Goal: Find specific page/section: Find specific page/section

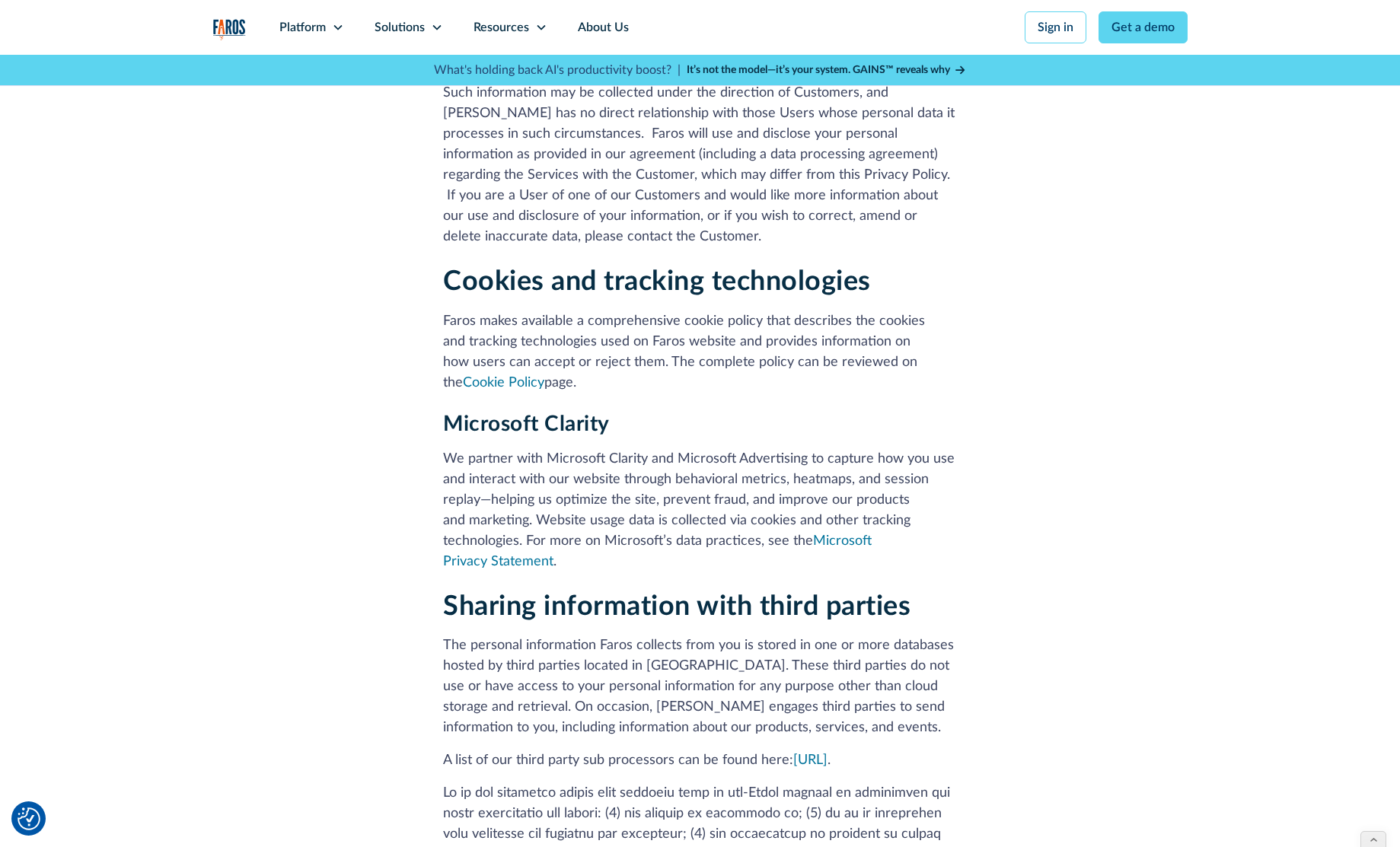
scroll to position [2084, 0]
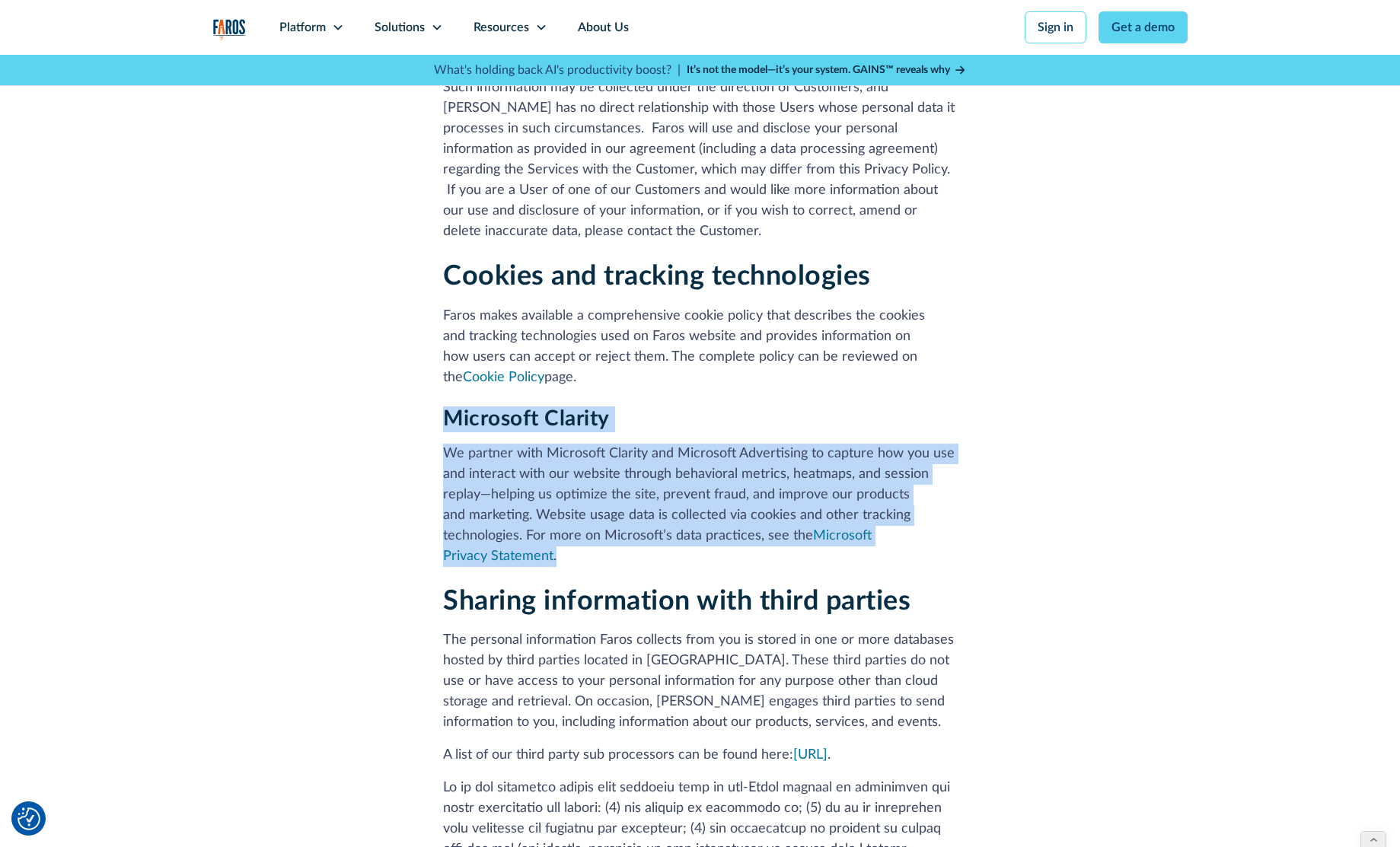
drag, startPoint x: 831, startPoint y: 450, endPoint x: 432, endPoint y: 342, distance: 413.4
copy div "Microsoft Clarity We partner with Microsoft Clarity and Microsoft Advertising t…"
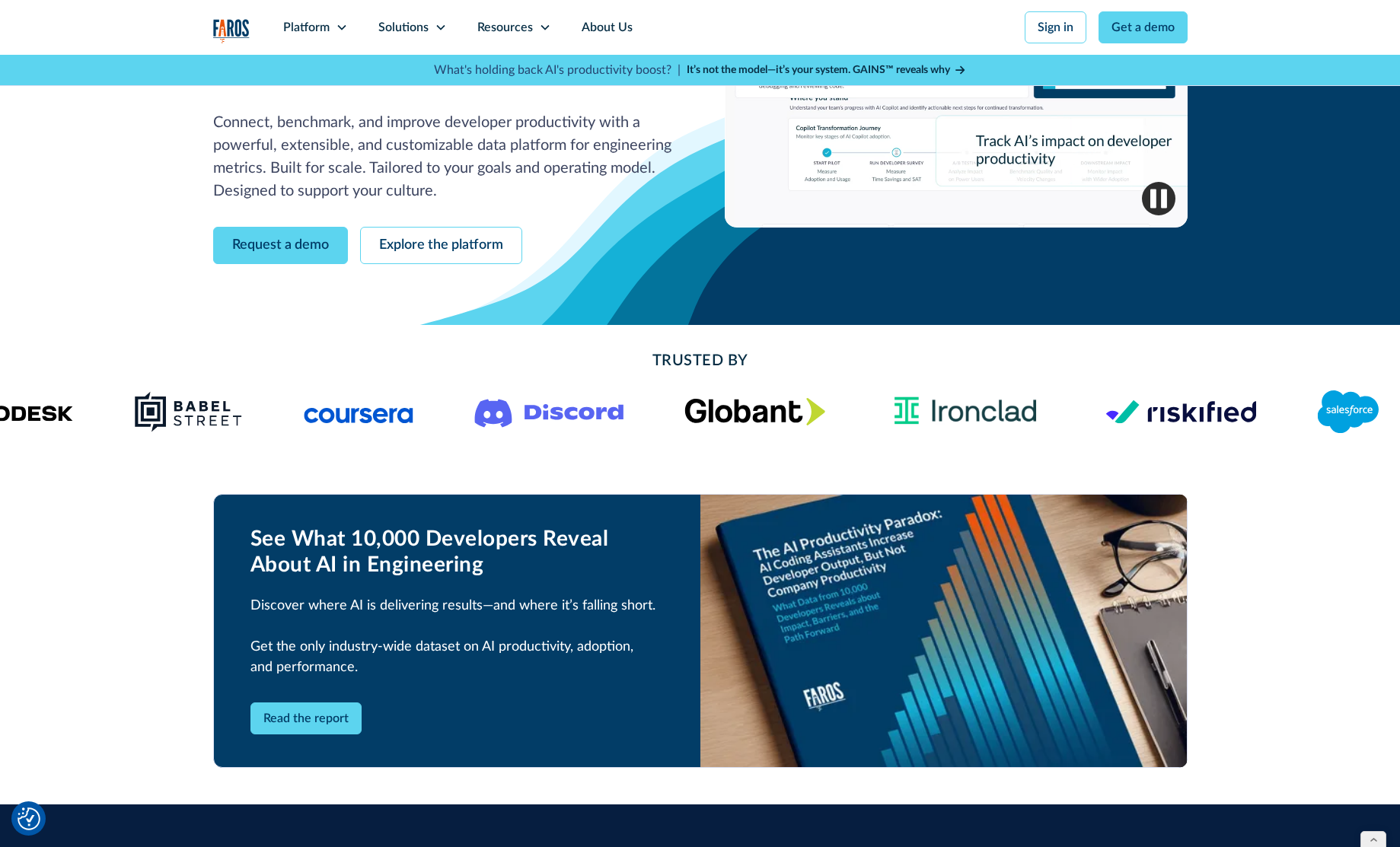
scroll to position [250, 0]
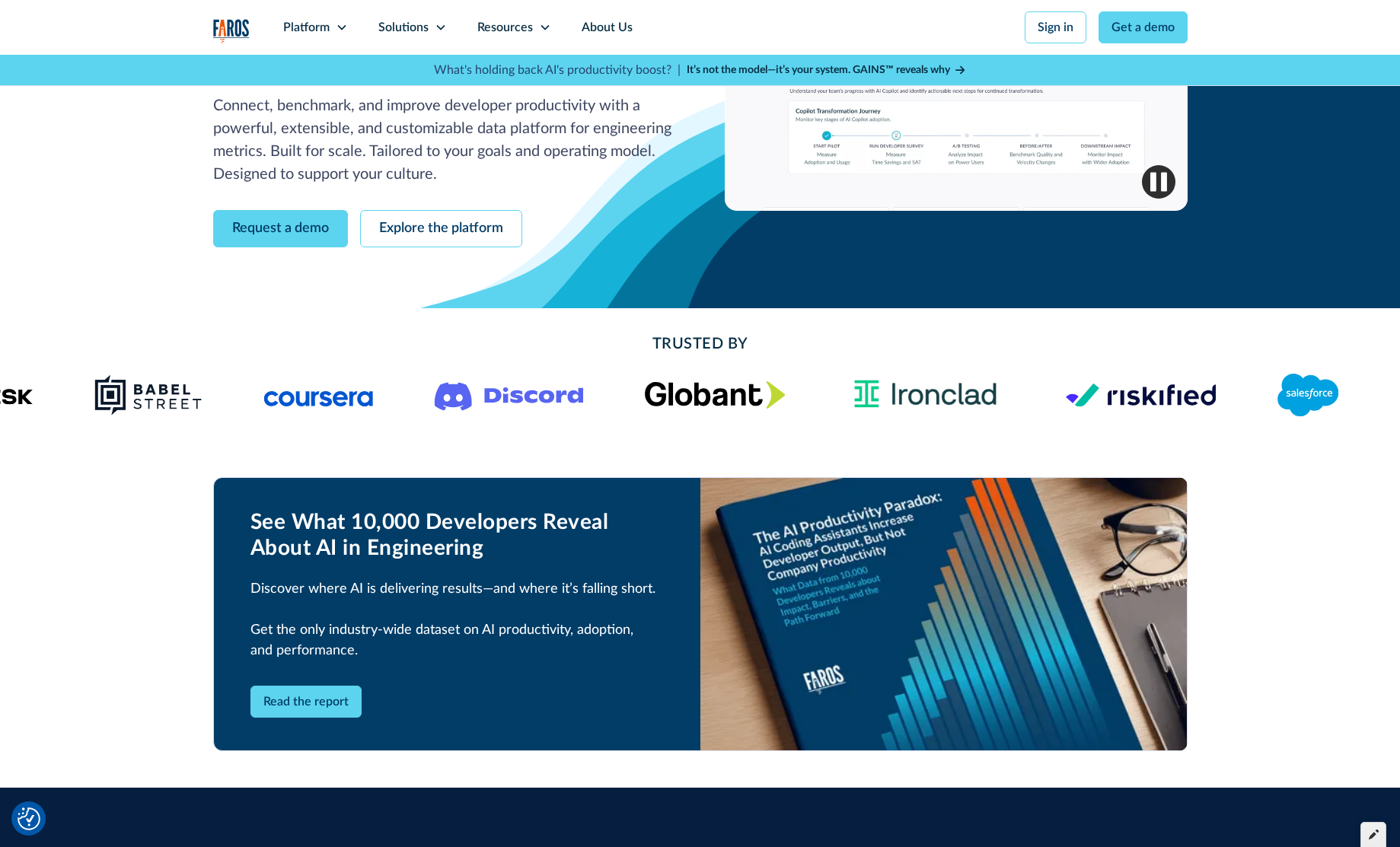
click at [1369, 835] on icon at bounding box center [1373, 834] width 10 height 11
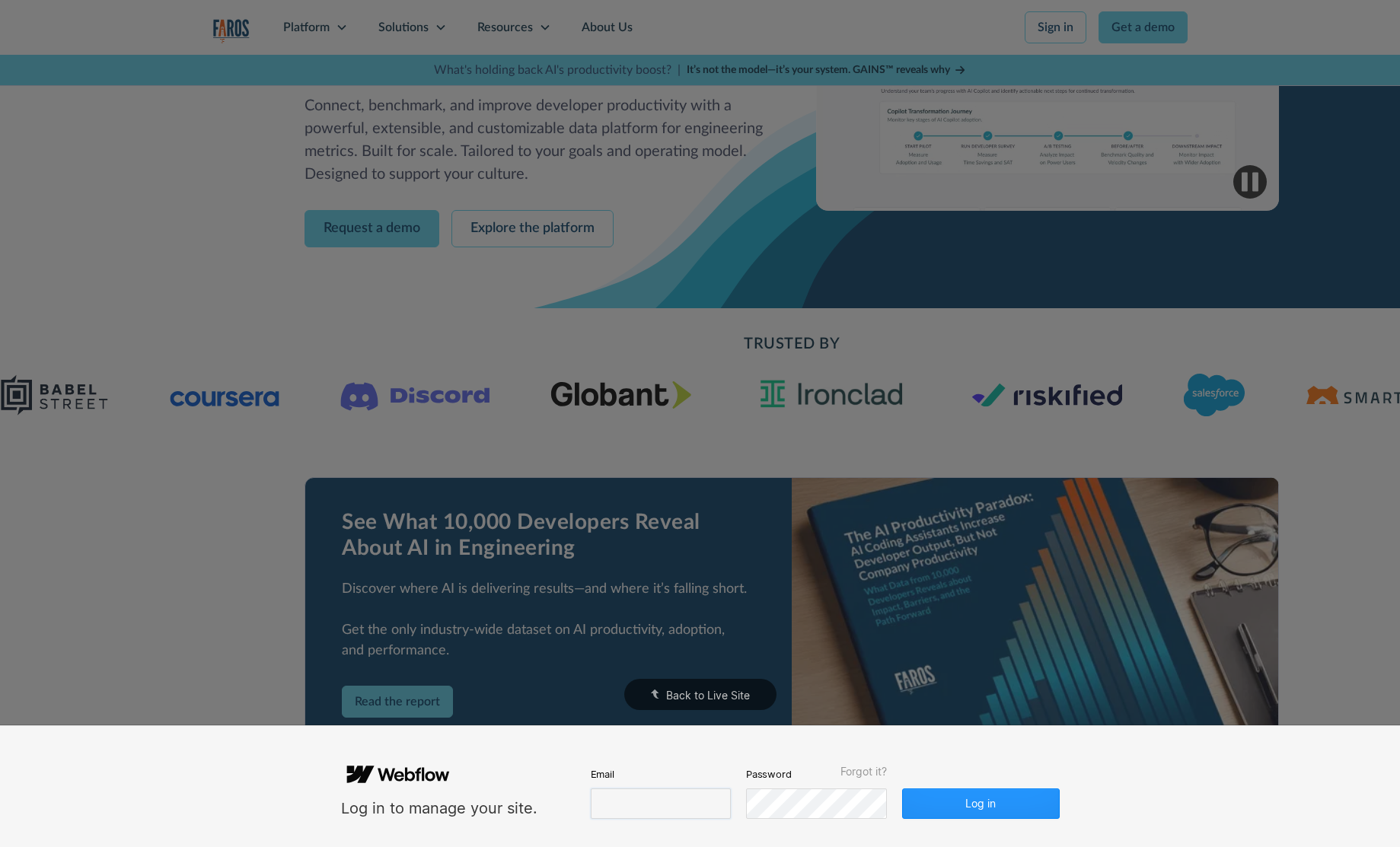
click at [689, 803] on input "email" at bounding box center [661, 804] width 140 height 30
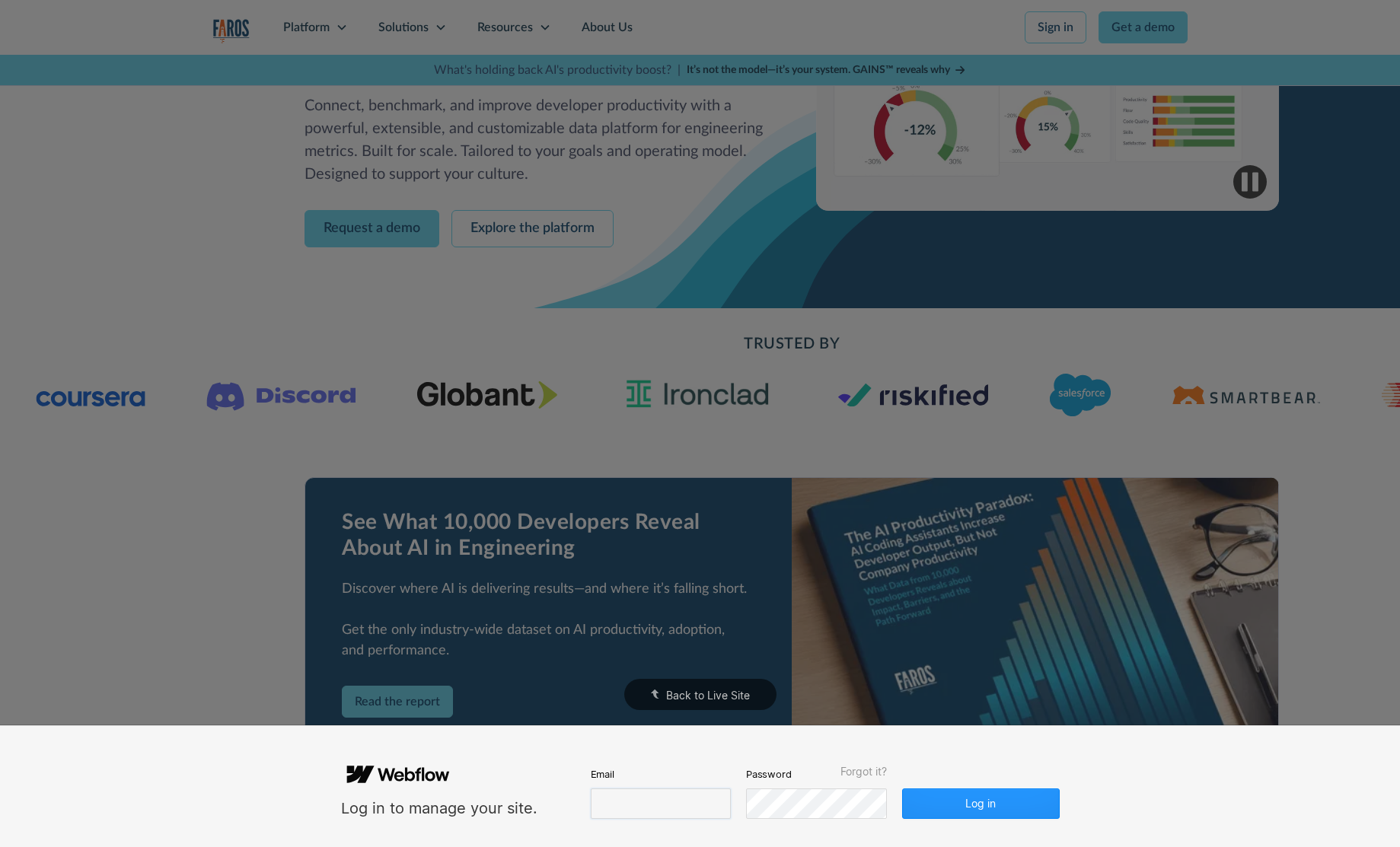
click at [676, 810] on input "email" at bounding box center [661, 804] width 140 height 30
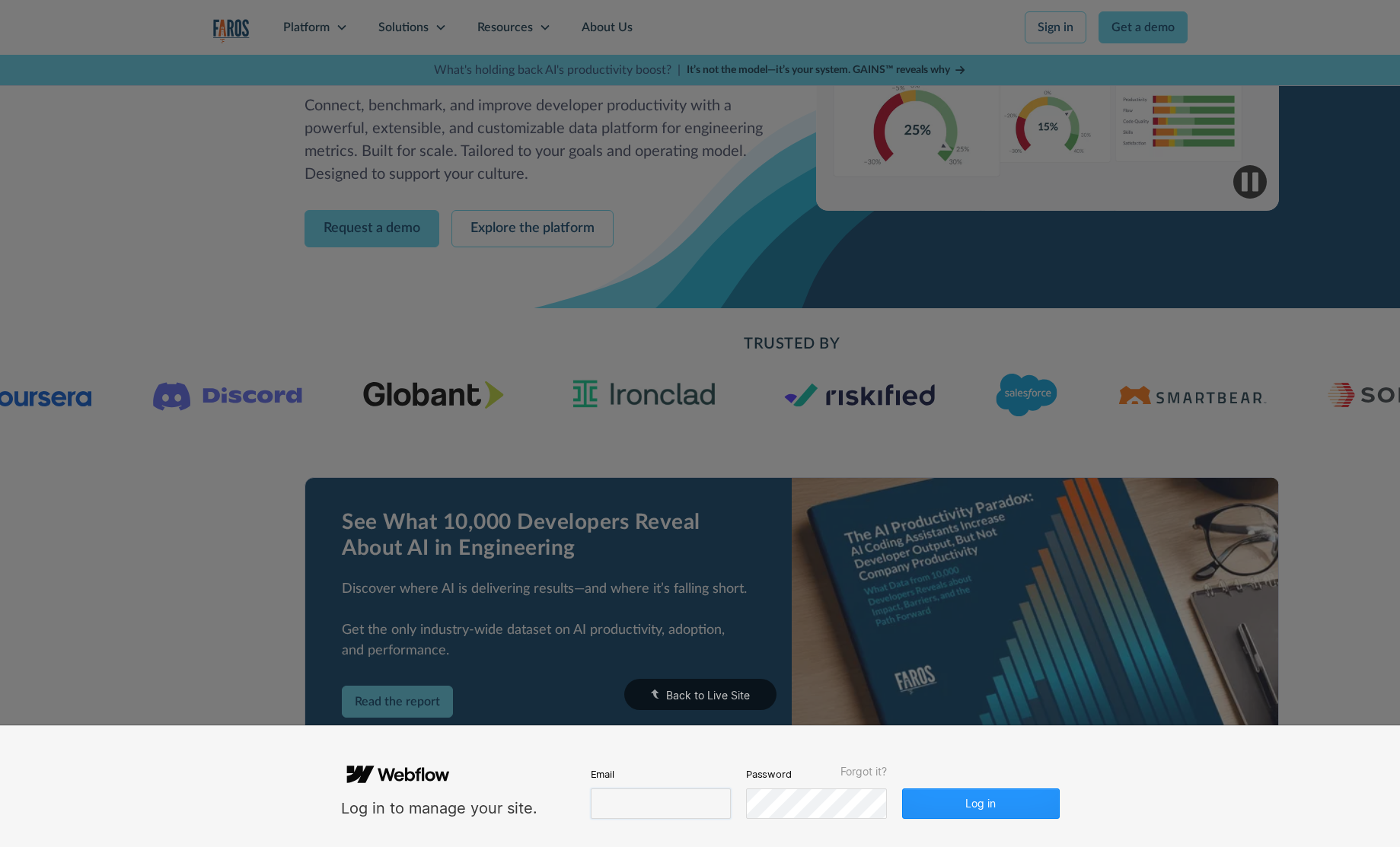
click at [663, 808] on input "email" at bounding box center [661, 804] width 140 height 30
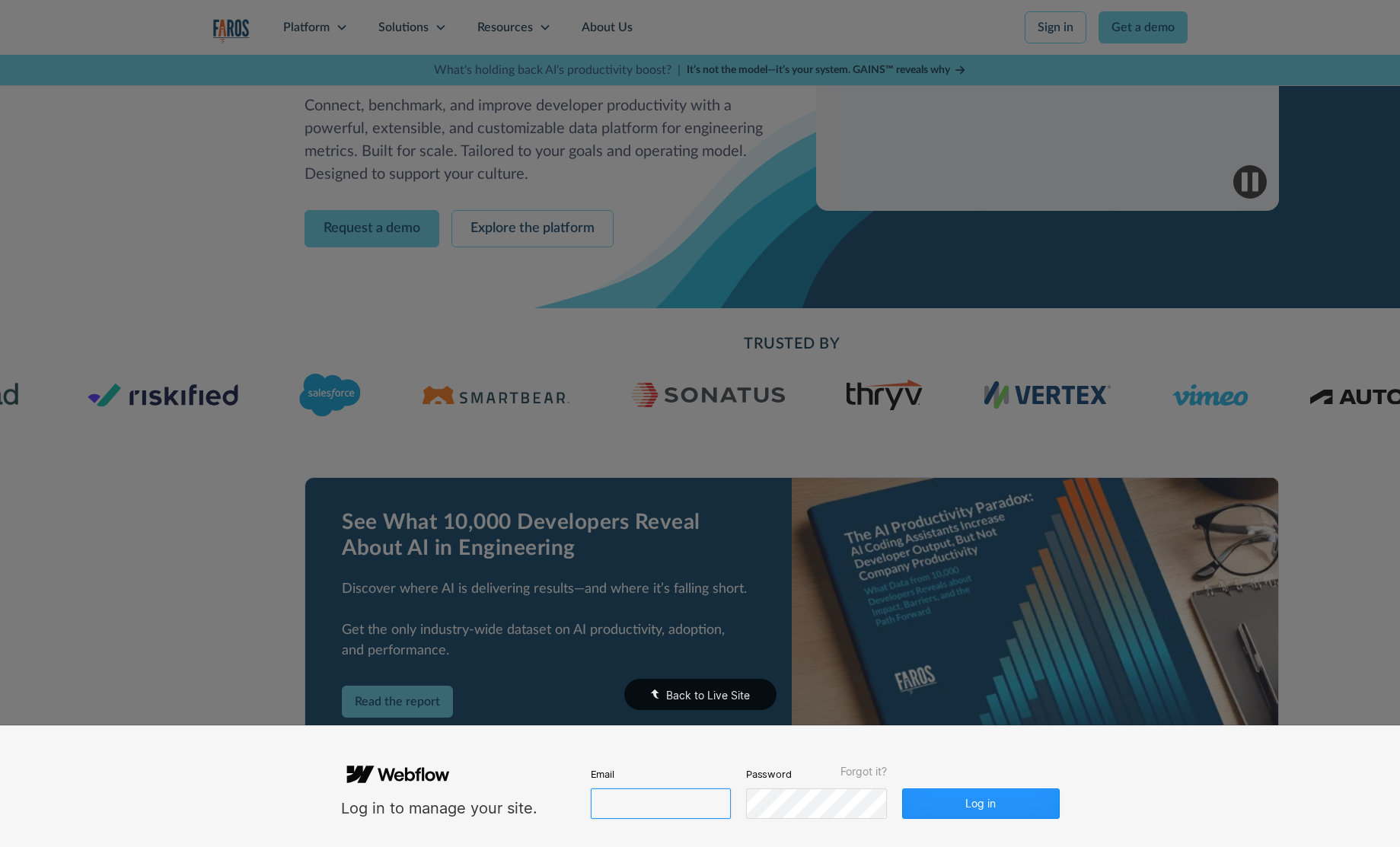
paste input "sara@faros.ai"
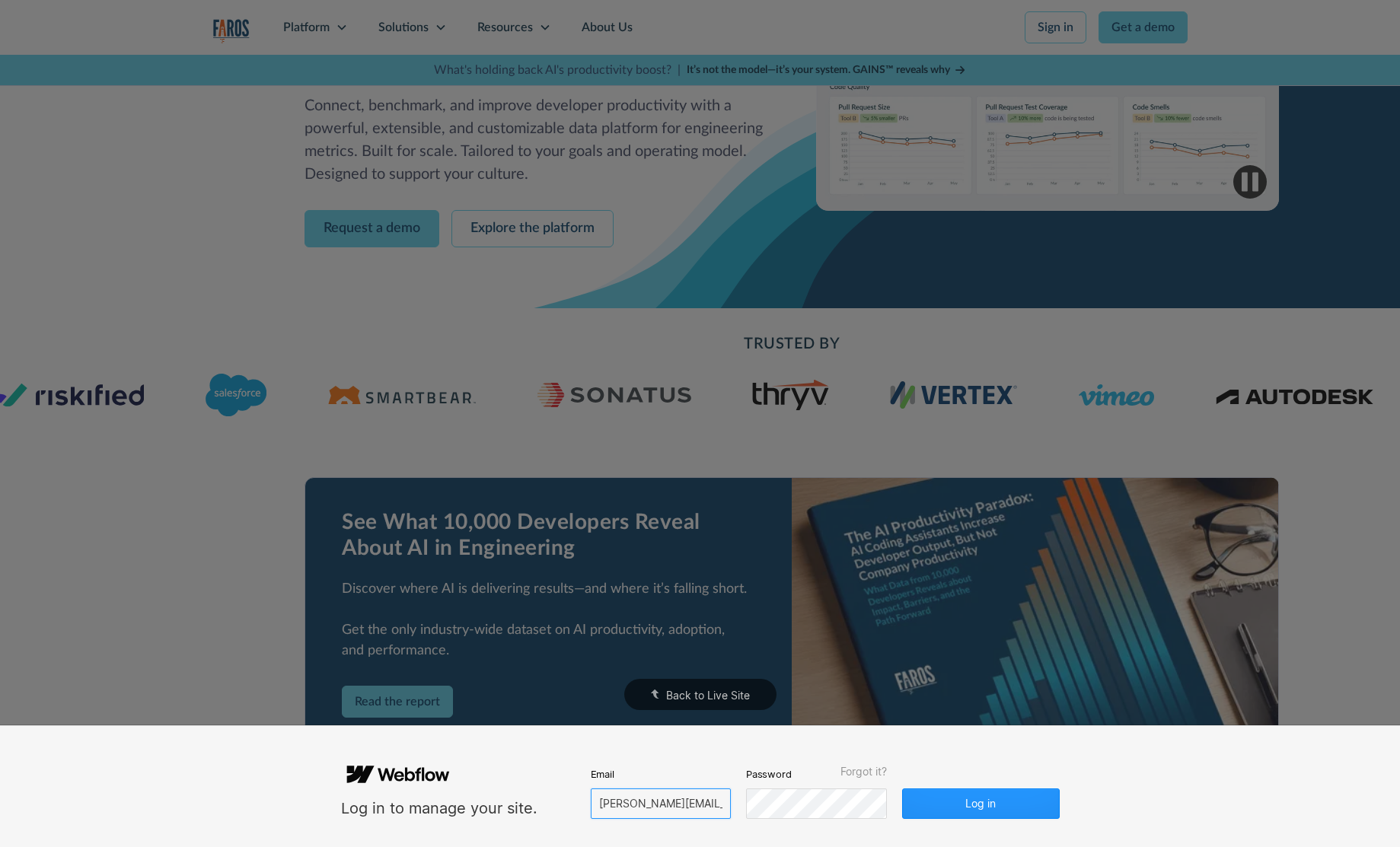
type input "sara@faros.ai"
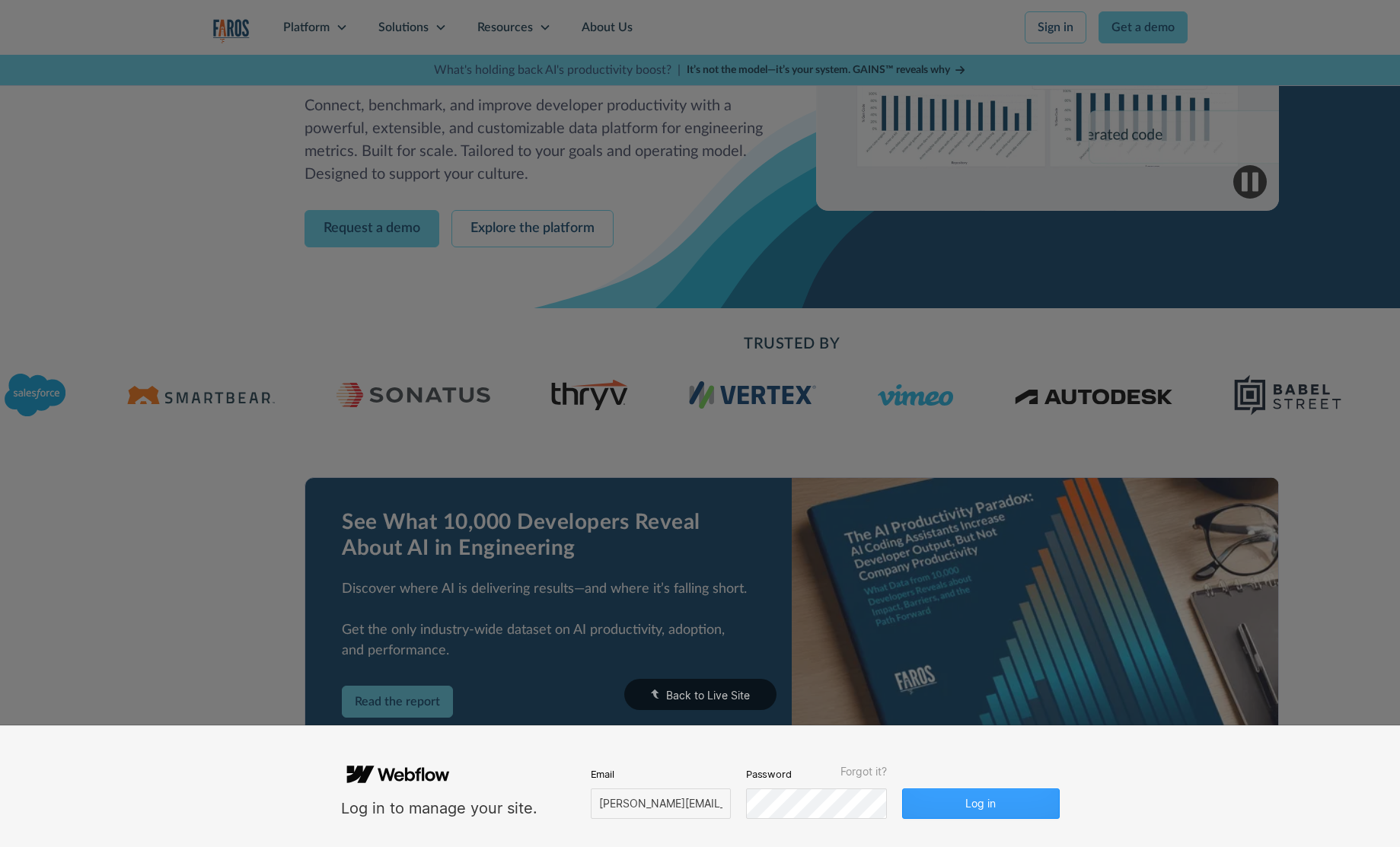
click at [941, 802] on button "Log in" at bounding box center [981, 804] width 157 height 30
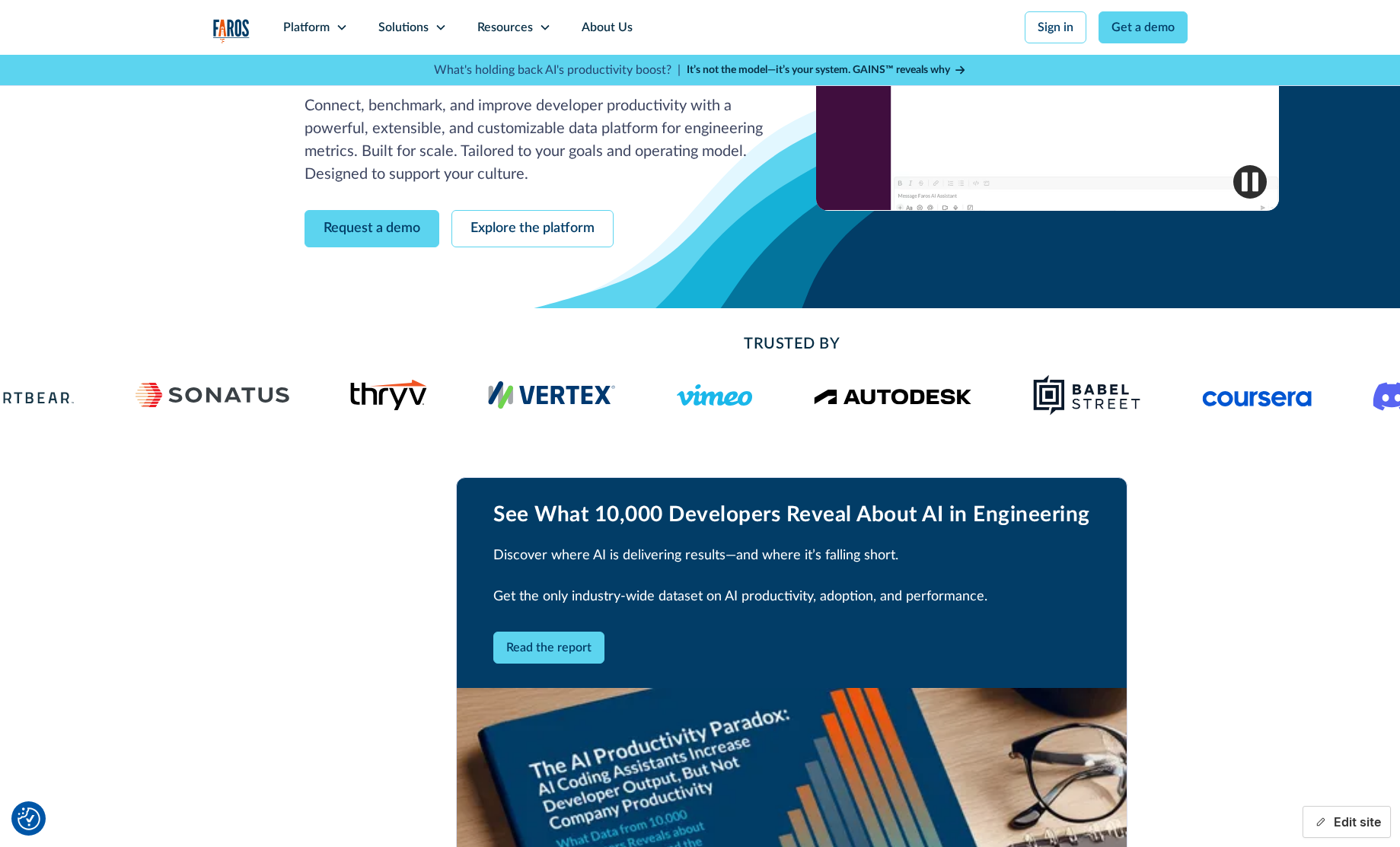
click at [1309, 822] on button "Edit site" at bounding box center [1347, 822] width 88 height 32
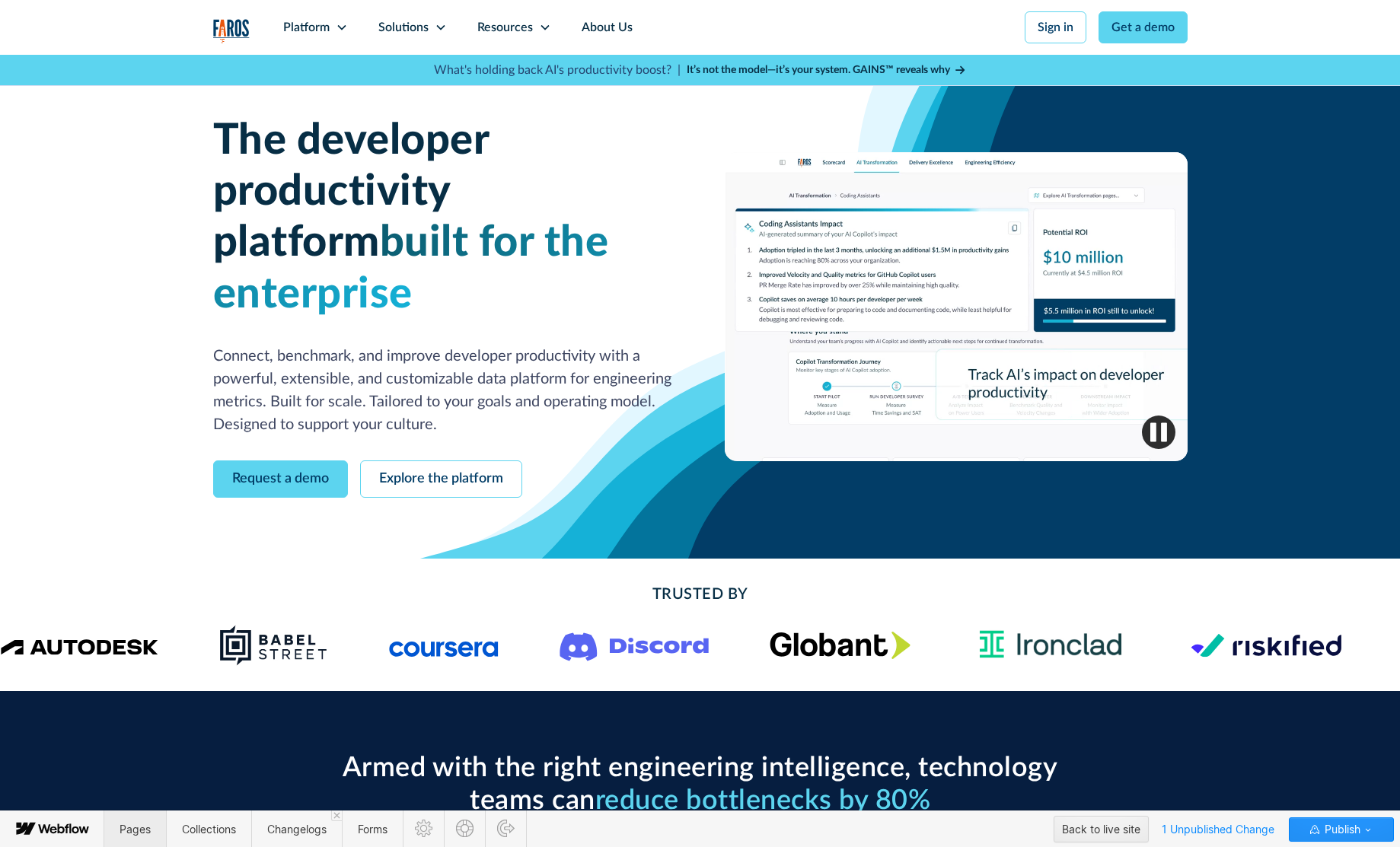
click at [151, 833] on span "Pages" at bounding box center [135, 829] width 62 height 37
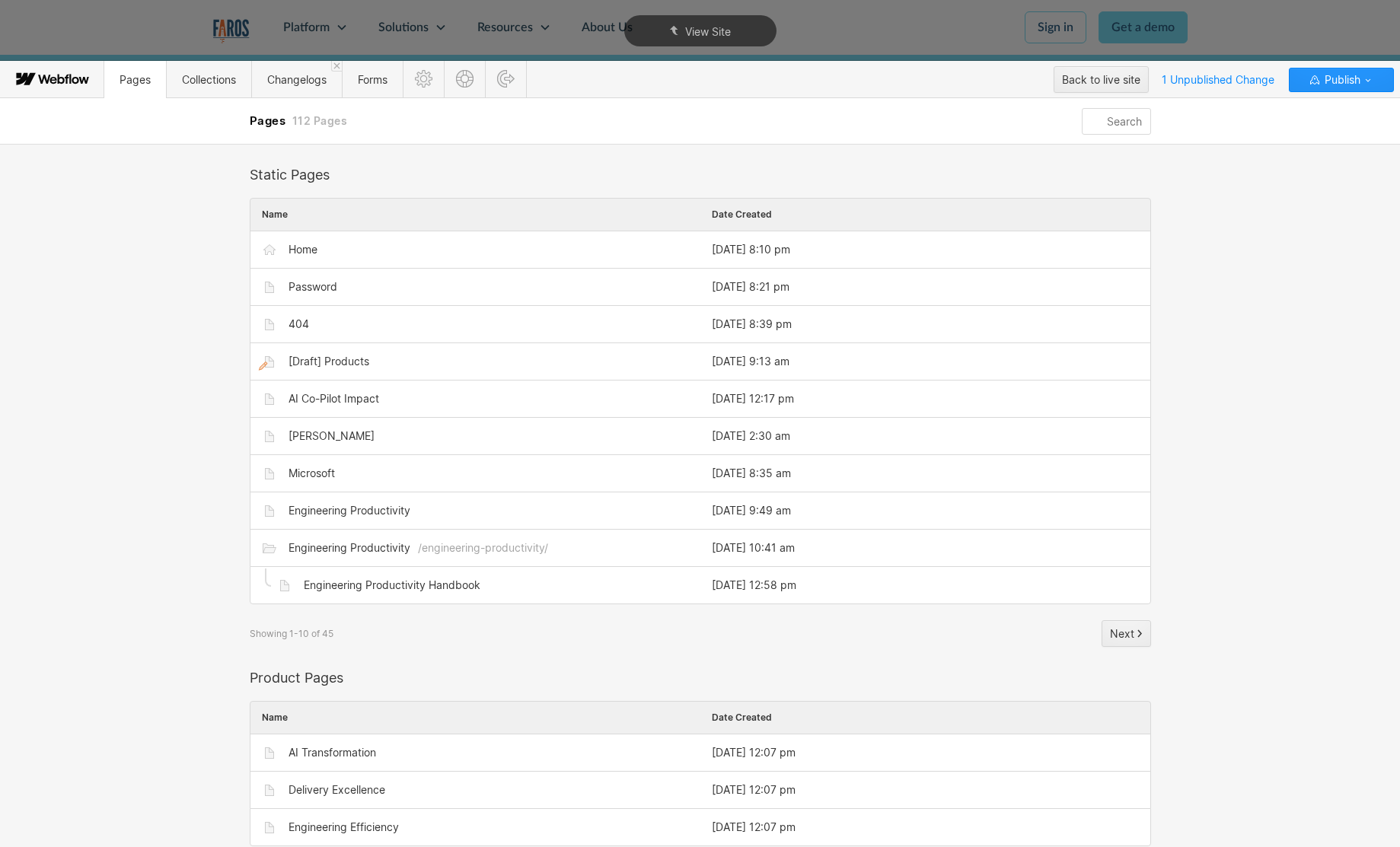
click at [1118, 126] on input "text" at bounding box center [1116, 121] width 69 height 27
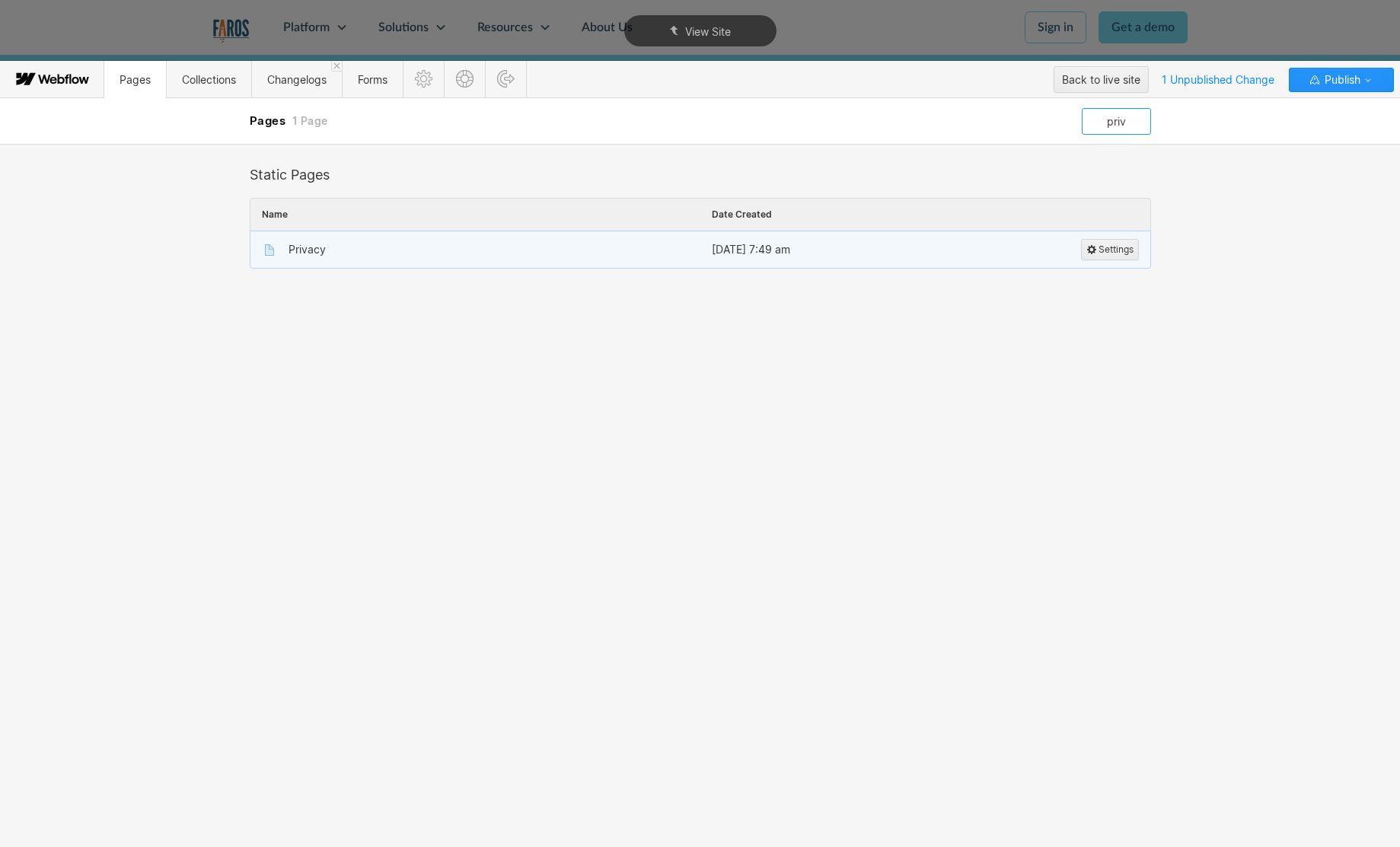
type input "priv"
click at [302, 250] on div "Privacy" at bounding box center [307, 249] width 37 height 12
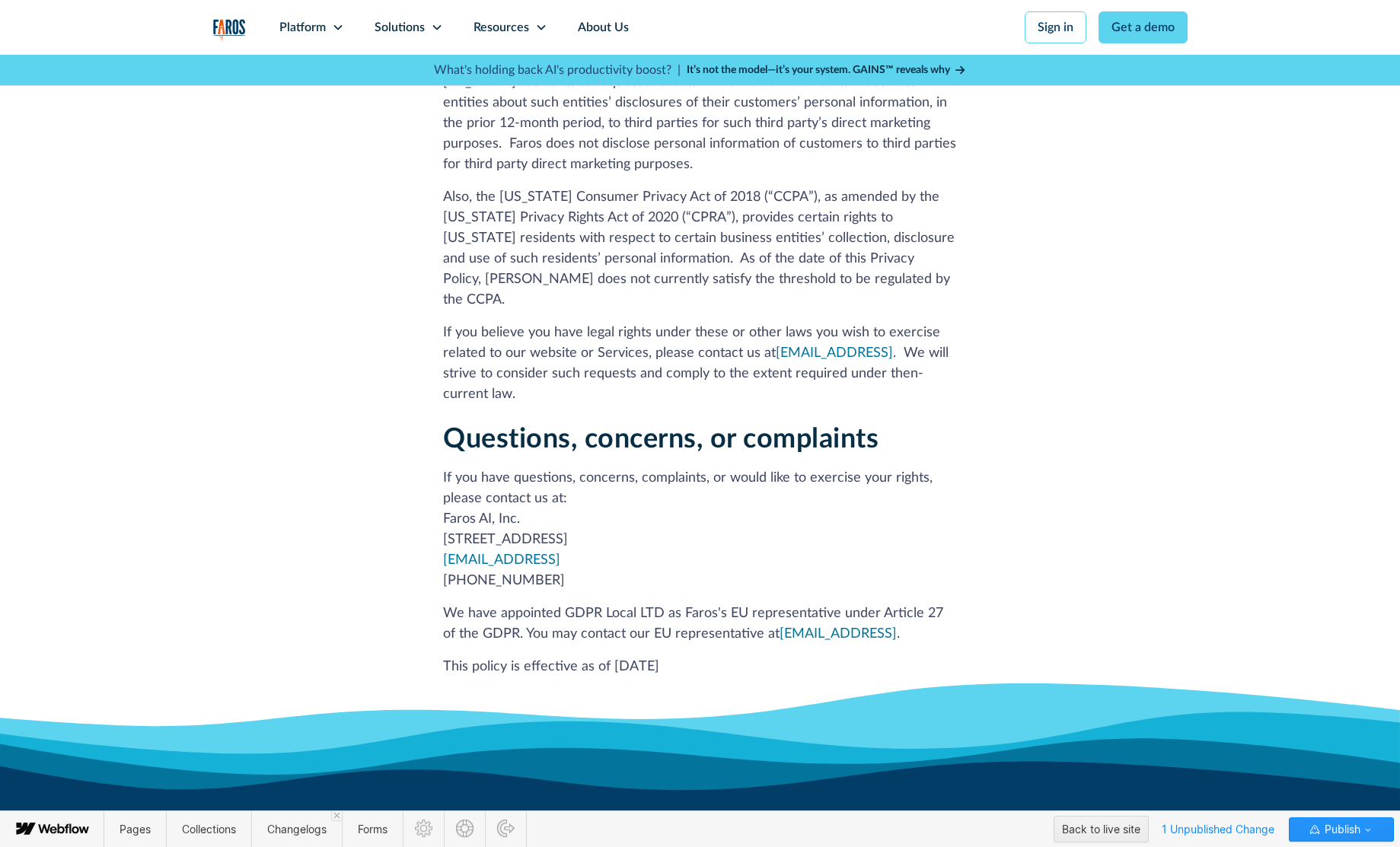
scroll to position [5899, 0]
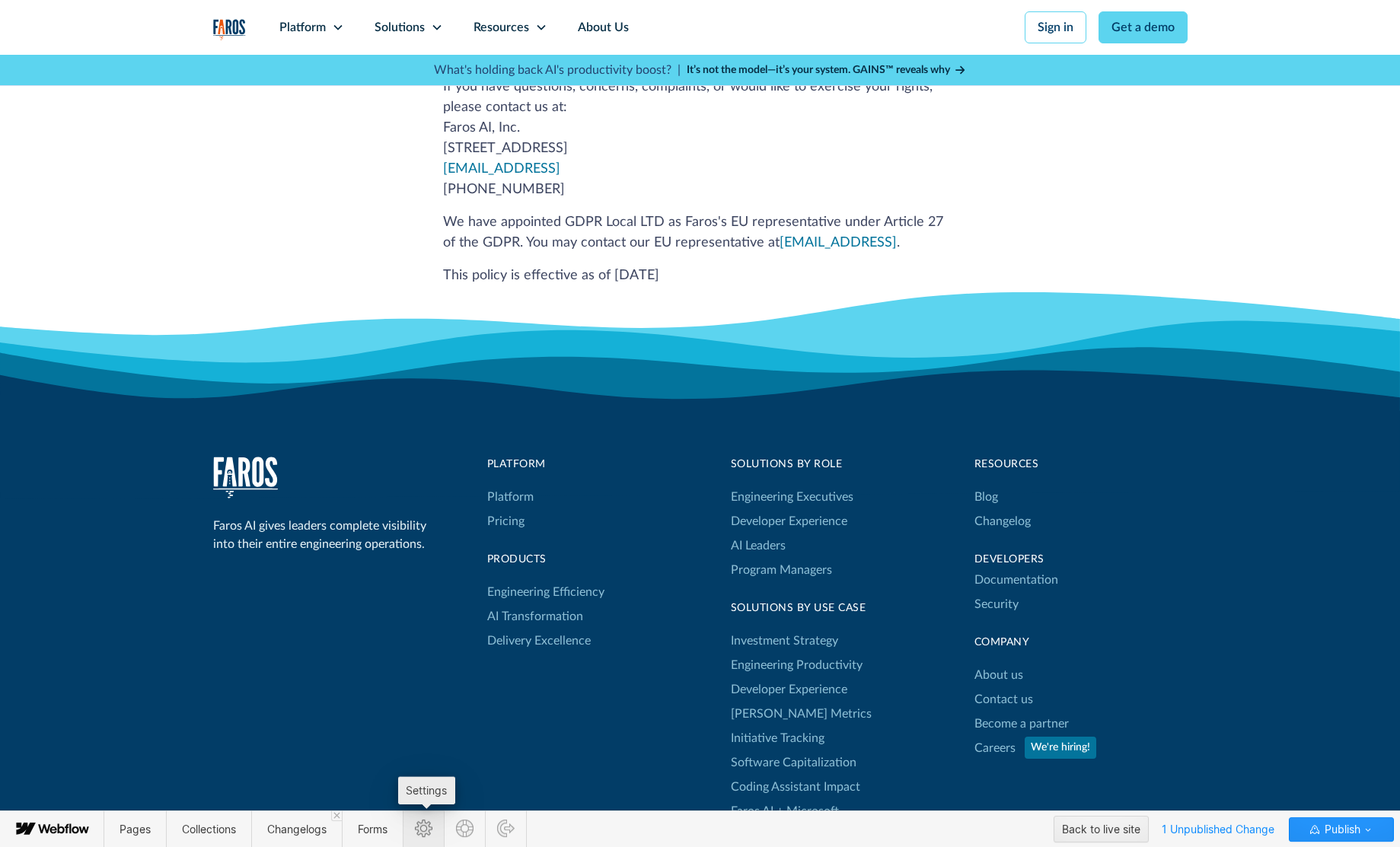
click at [425, 828] on icon at bounding box center [423, 828] width 18 height 18
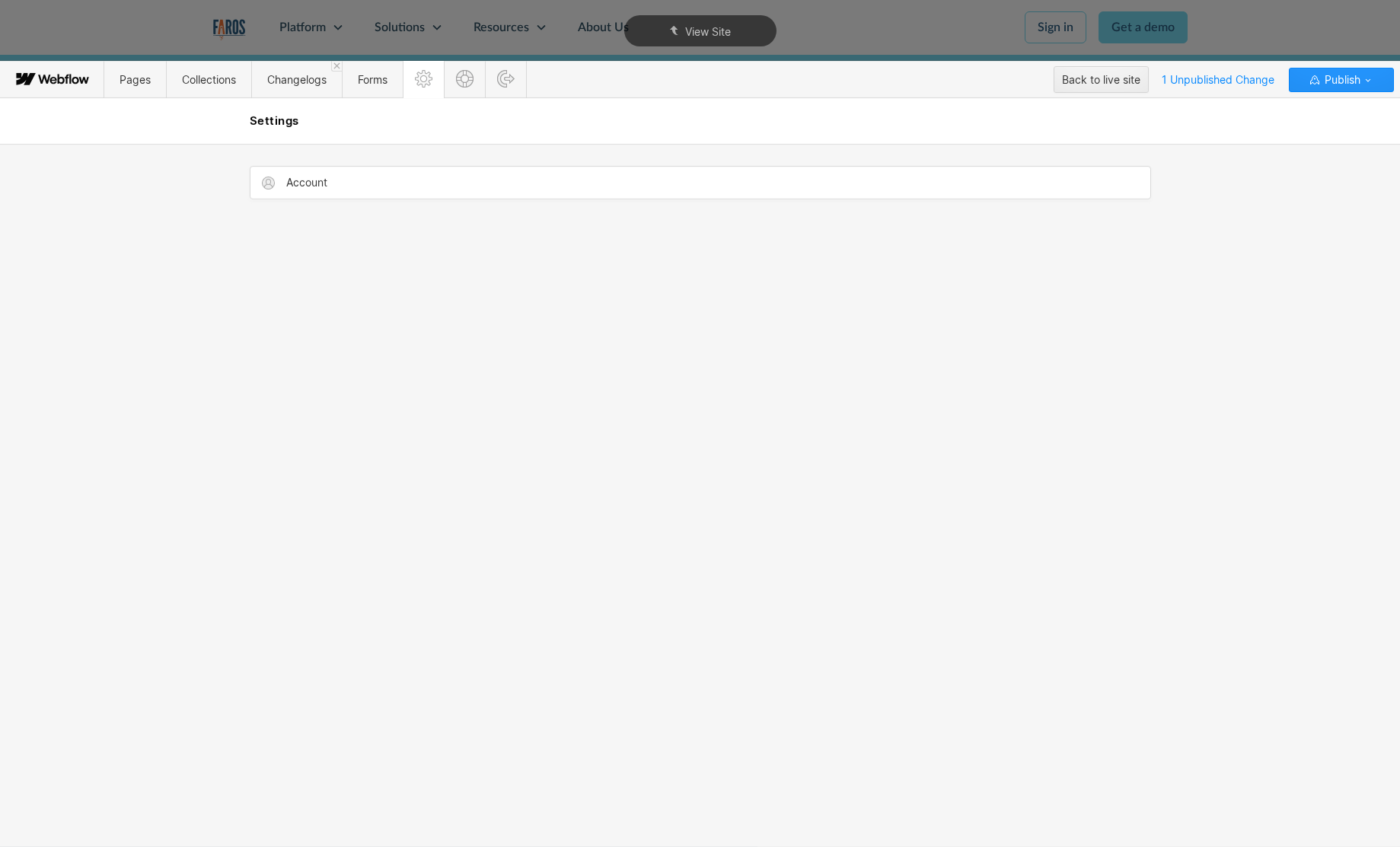
click at [682, 407] on div "Account" at bounding box center [700, 496] width 914 height 703
click at [466, 85] on icon at bounding box center [464, 79] width 18 height 18
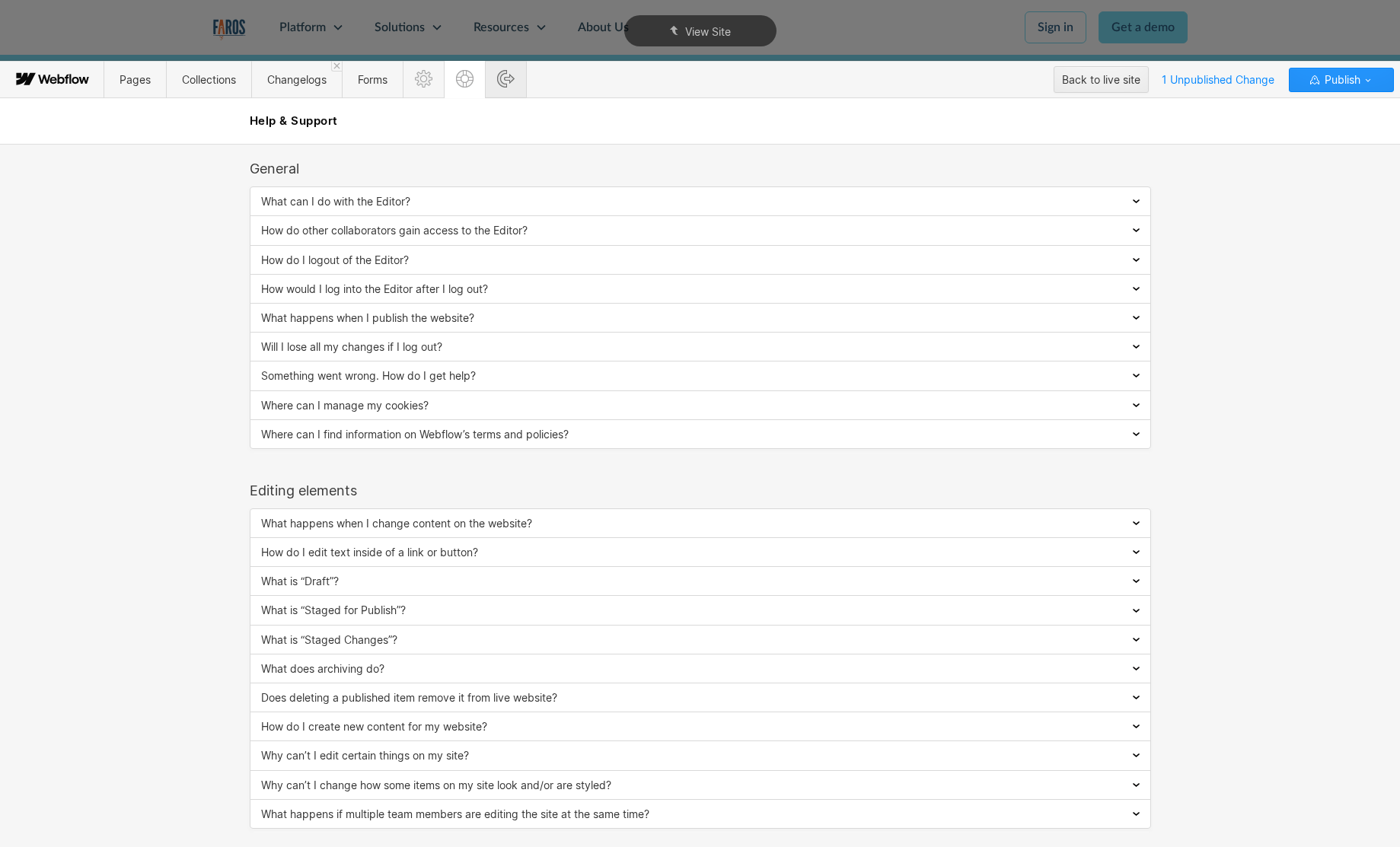
click at [514, 79] on icon at bounding box center [506, 79] width 18 height 18
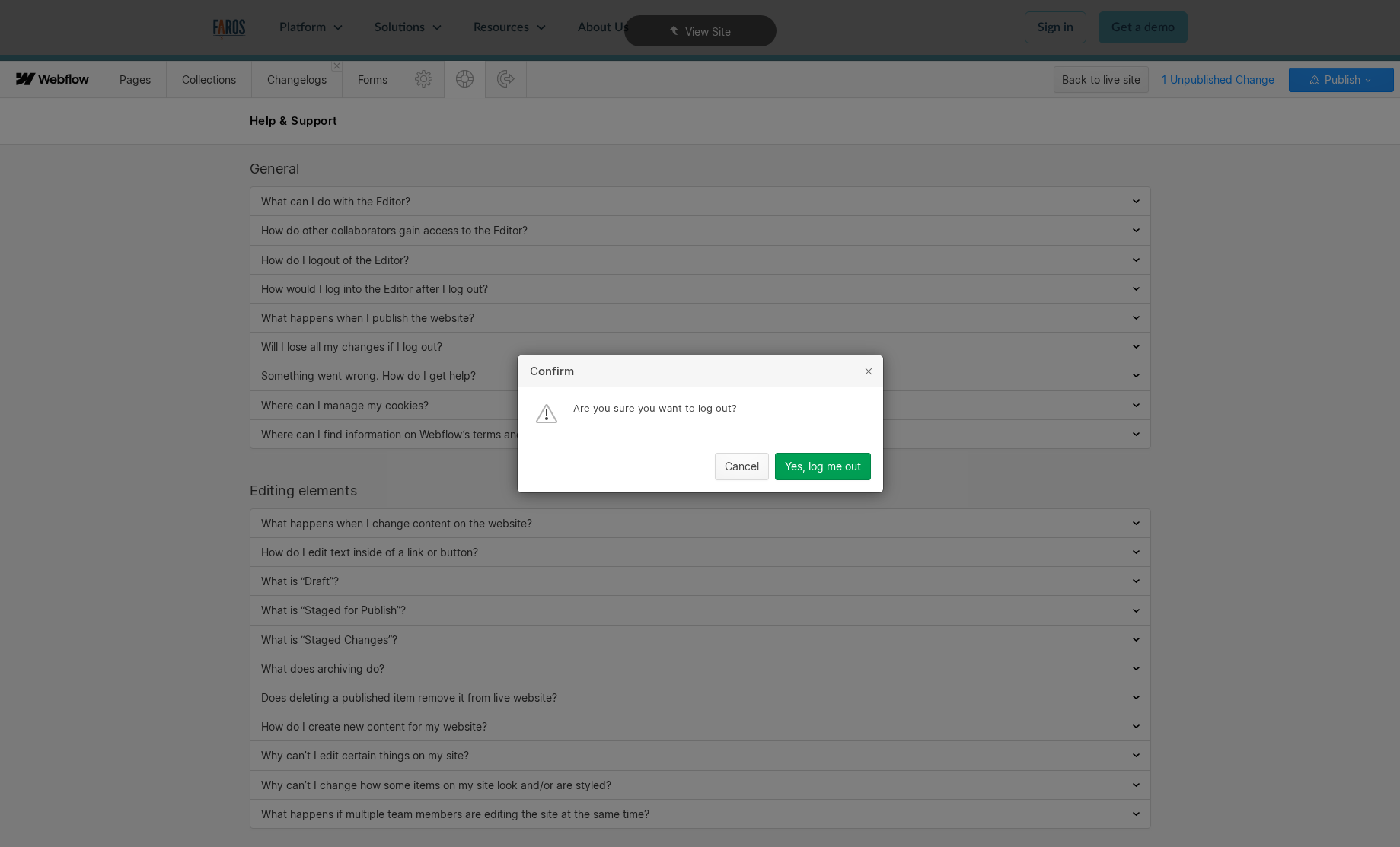
click at [727, 473] on button "Cancel" at bounding box center [741, 467] width 54 height 27
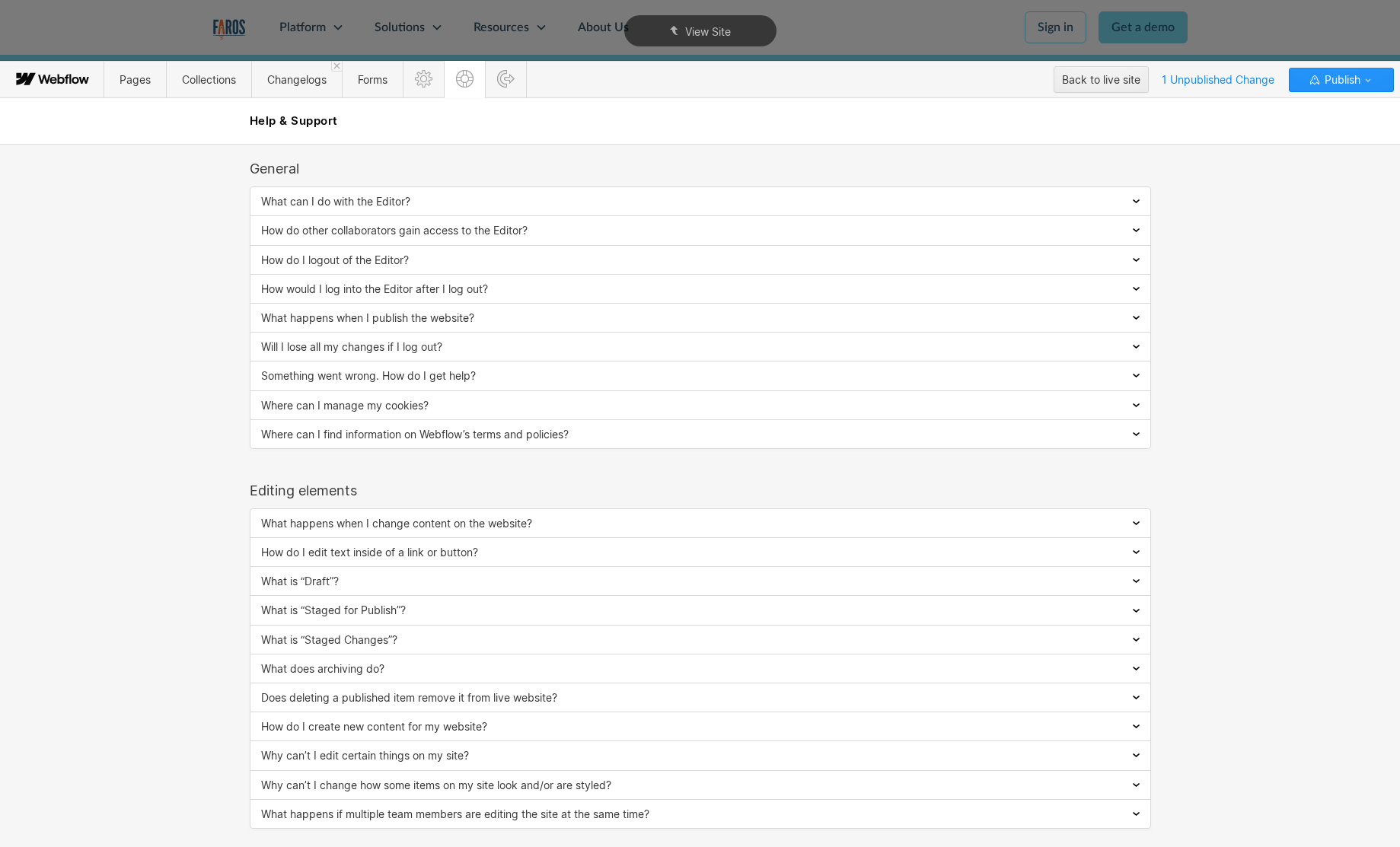
click at [53, 85] on icon at bounding box center [53, 80] width 82 height 30
click at [56, 73] on icon at bounding box center [53, 80] width 82 height 30
click at [137, 79] on span "Pages" at bounding box center [135, 79] width 31 height 13
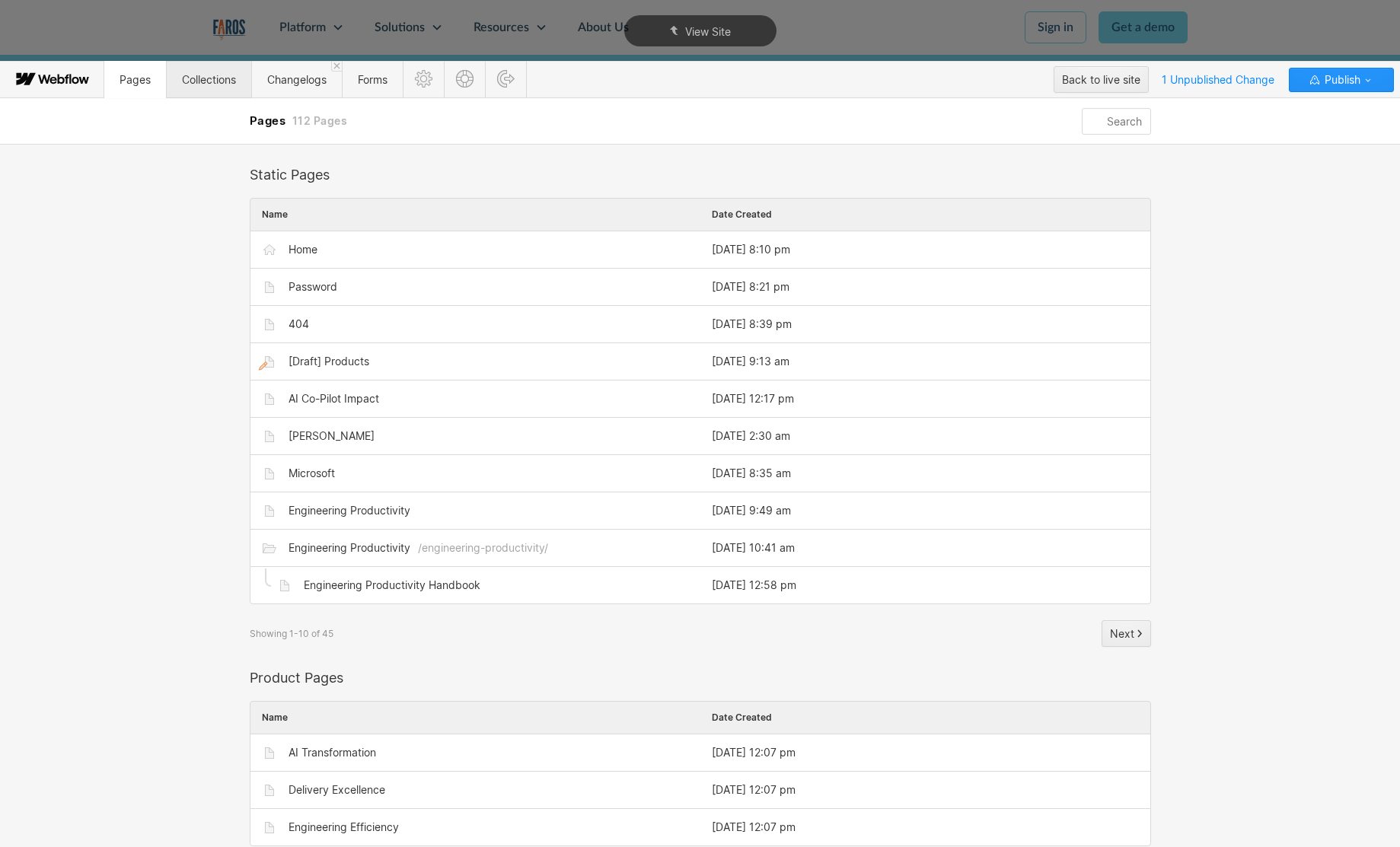
click at [188, 86] on span "Collections" at bounding box center [209, 79] width 54 height 13
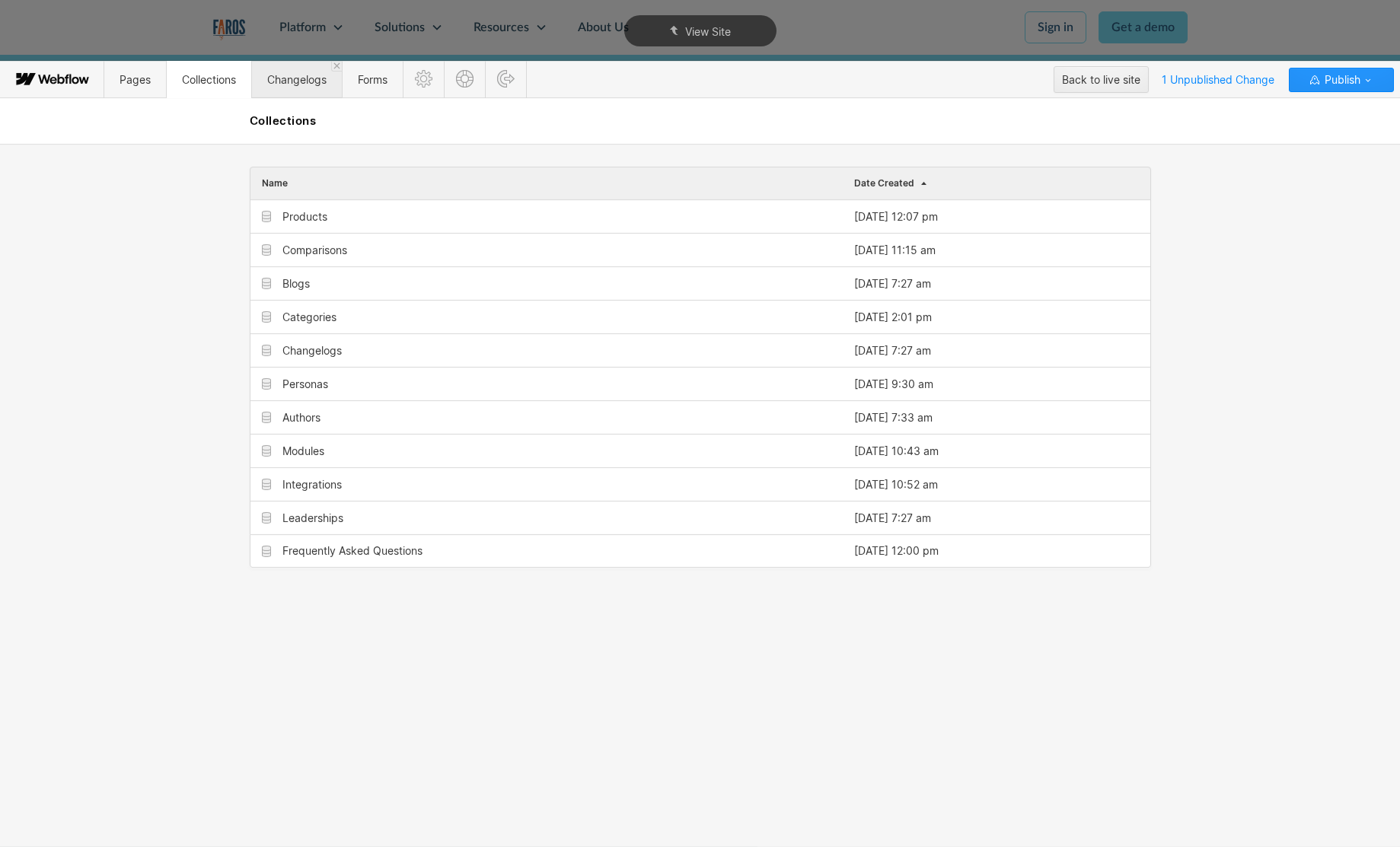
click at [272, 74] on span "Changelogs" at bounding box center [297, 79] width 59 height 13
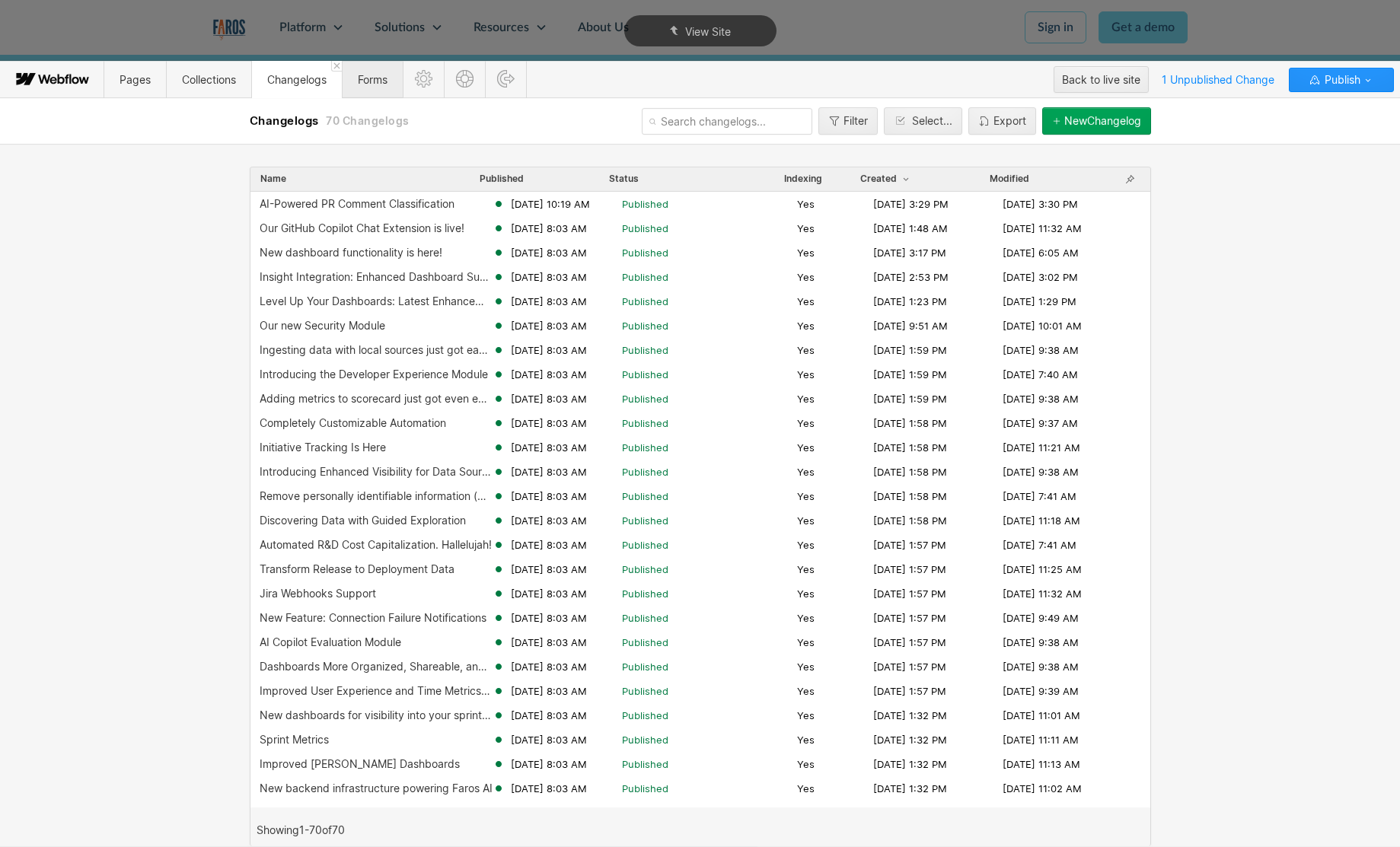
click at [368, 75] on span "Forms" at bounding box center [372, 79] width 30 height 13
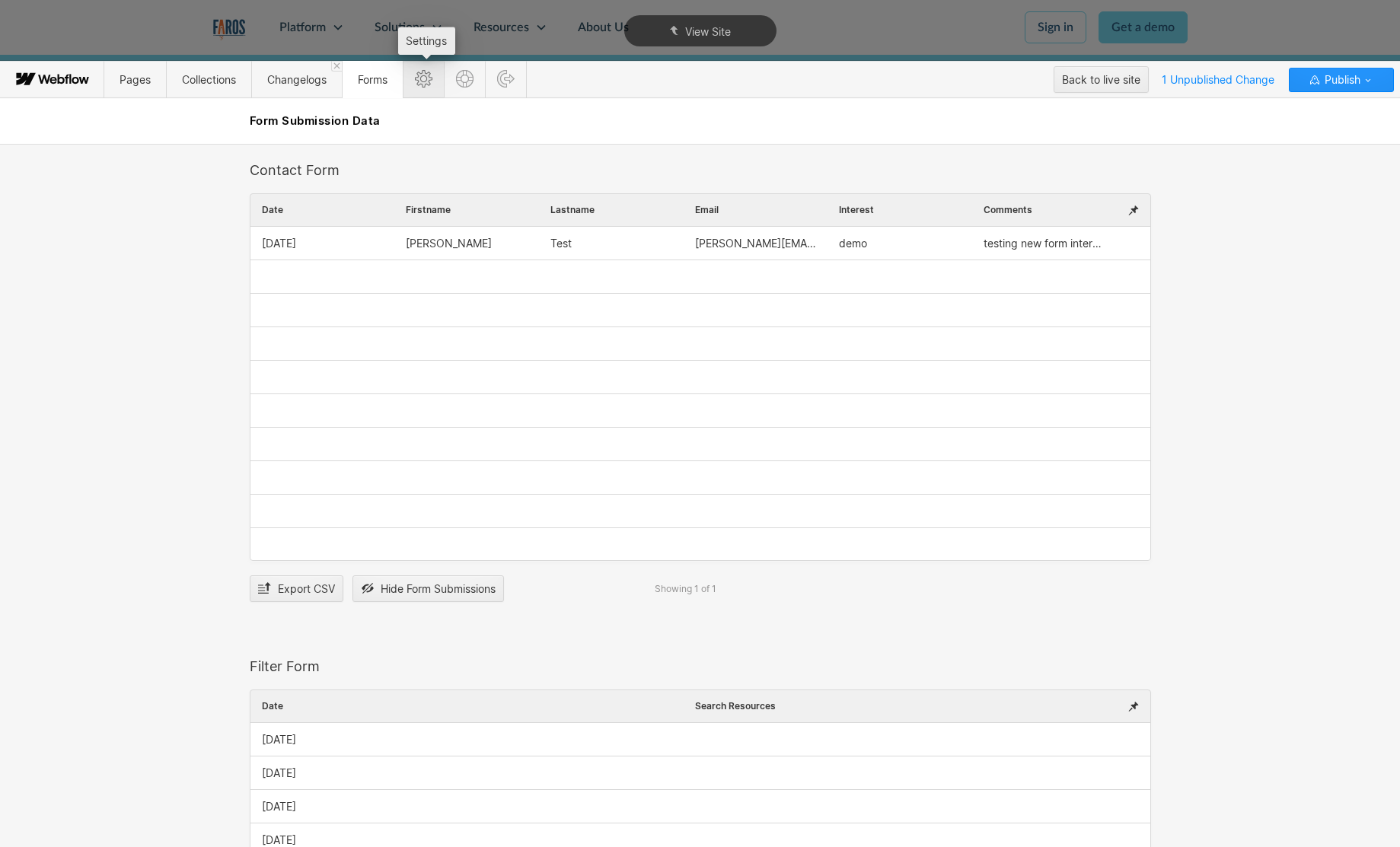
click at [425, 78] on icon at bounding box center [423, 79] width 18 height 18
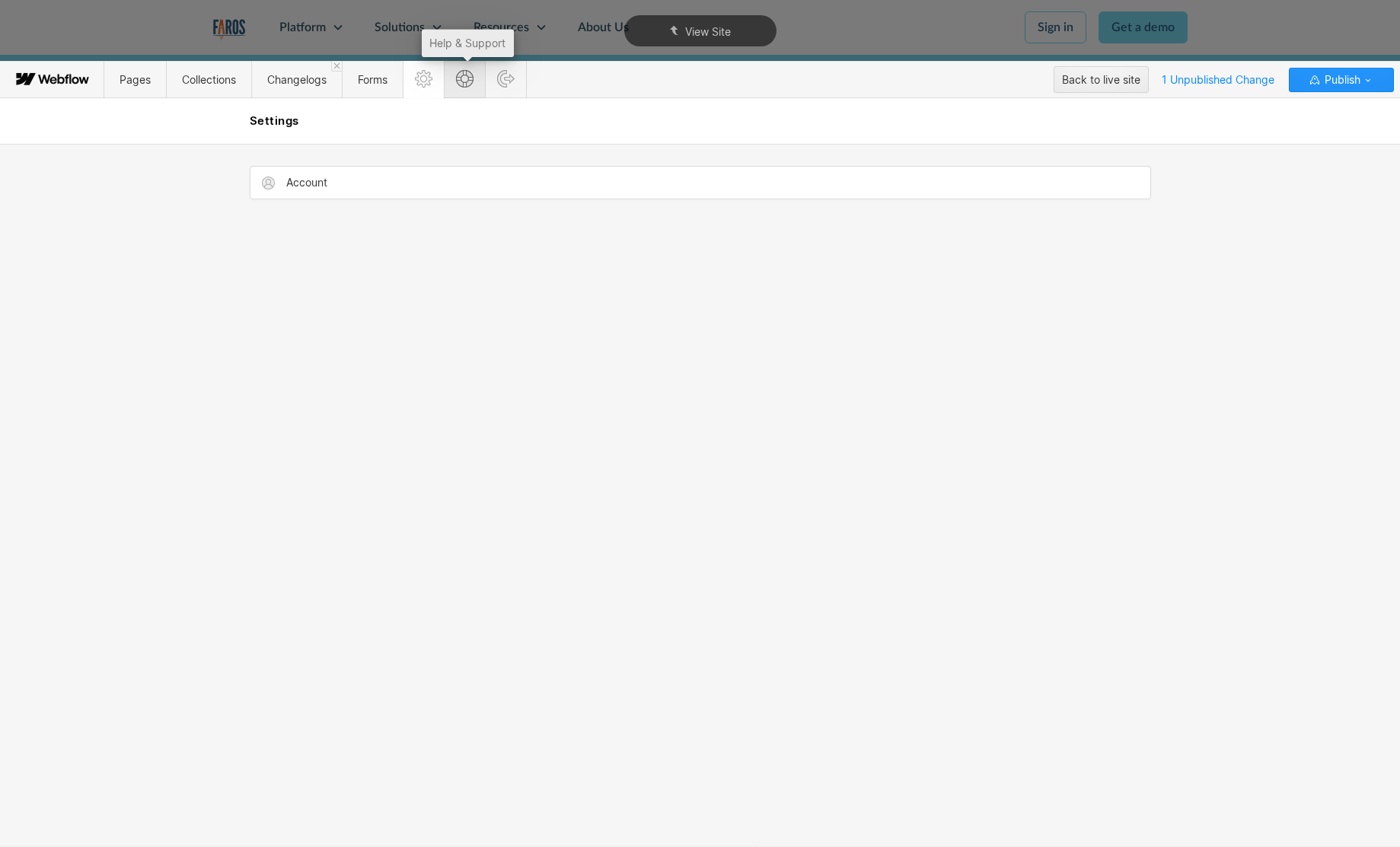
click at [465, 81] on icon at bounding box center [464, 79] width 18 height 18
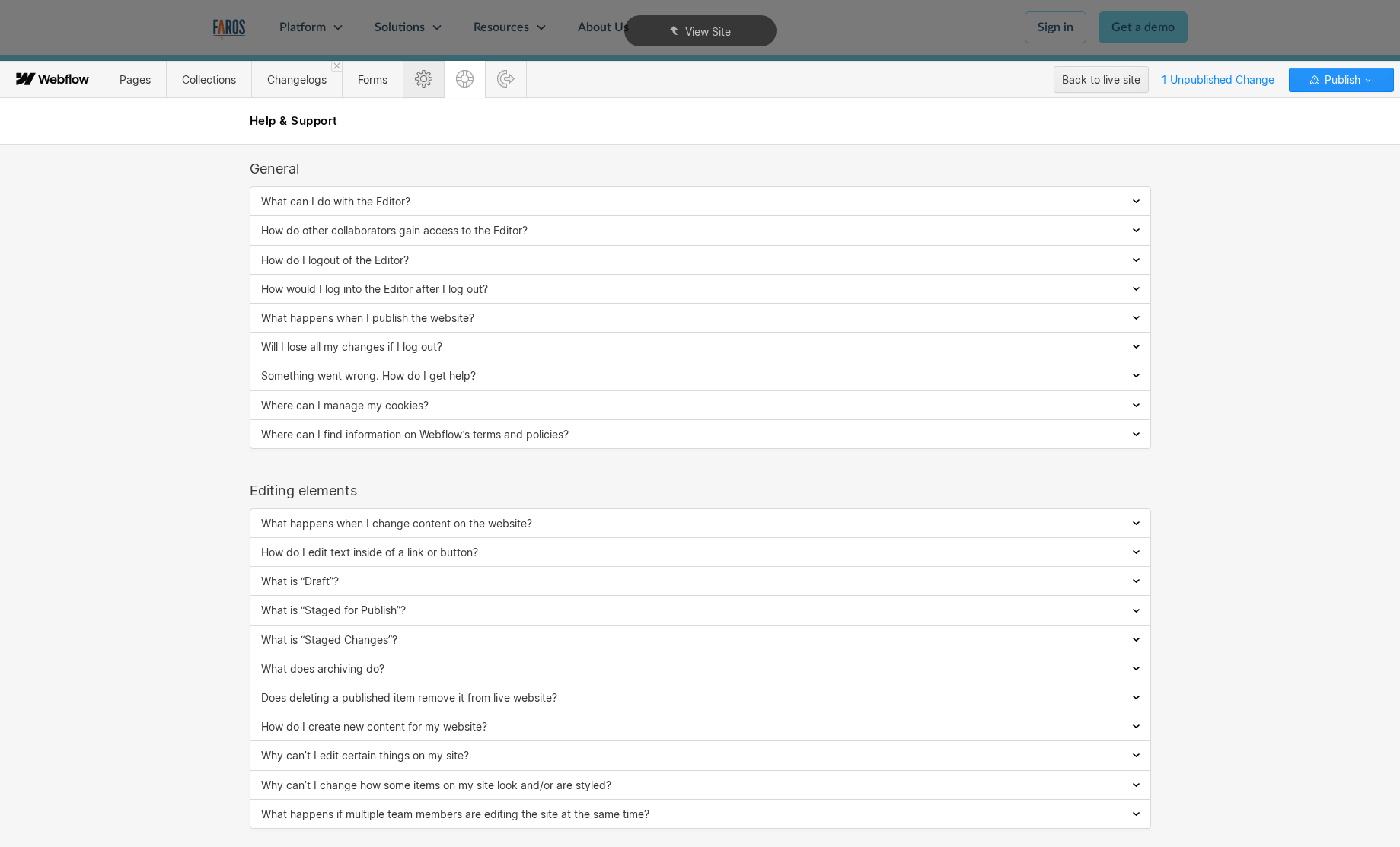
click at [431, 75] on icon at bounding box center [423, 79] width 18 height 18
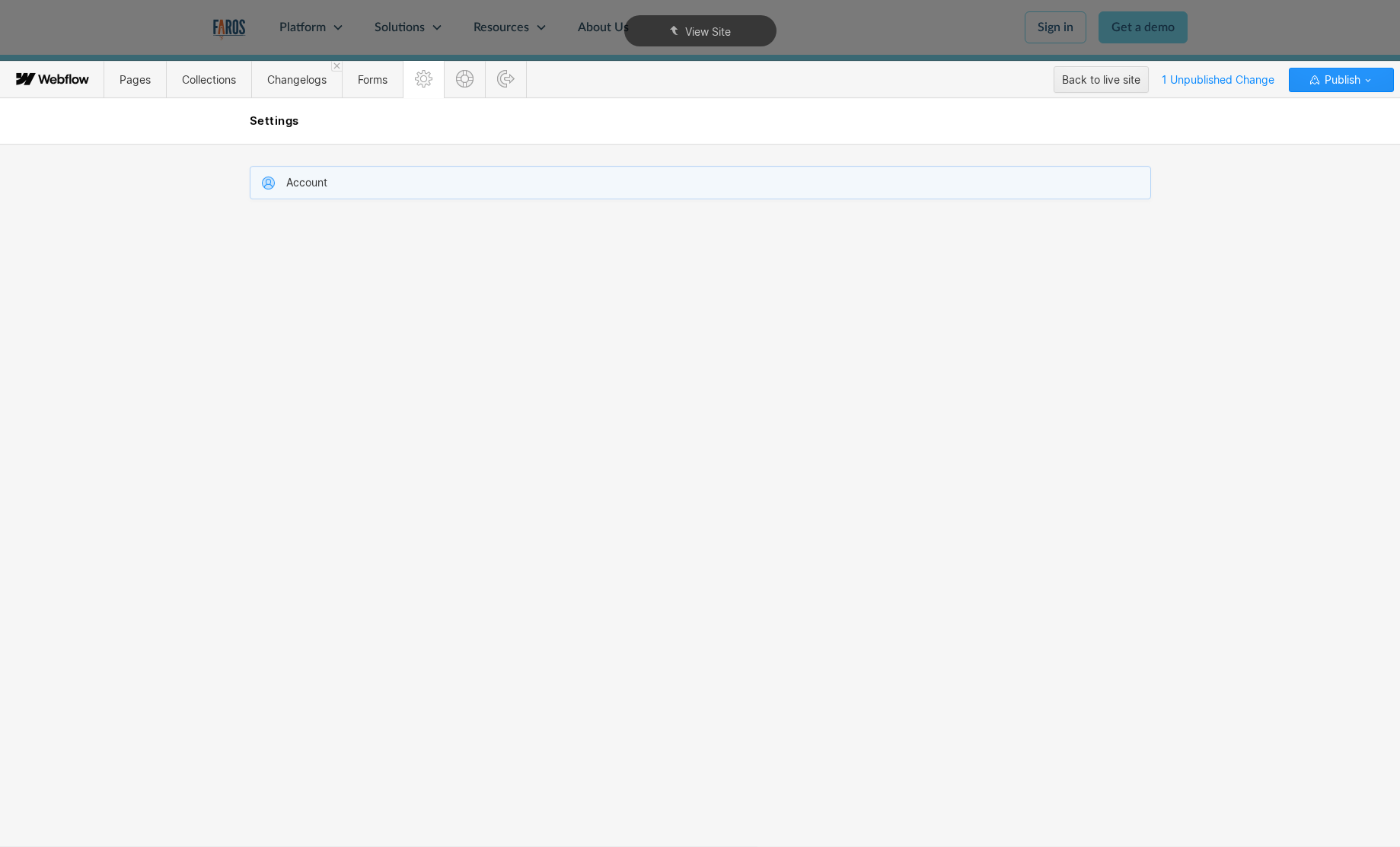
click at [308, 190] on div "Account" at bounding box center [700, 183] width 900 height 32
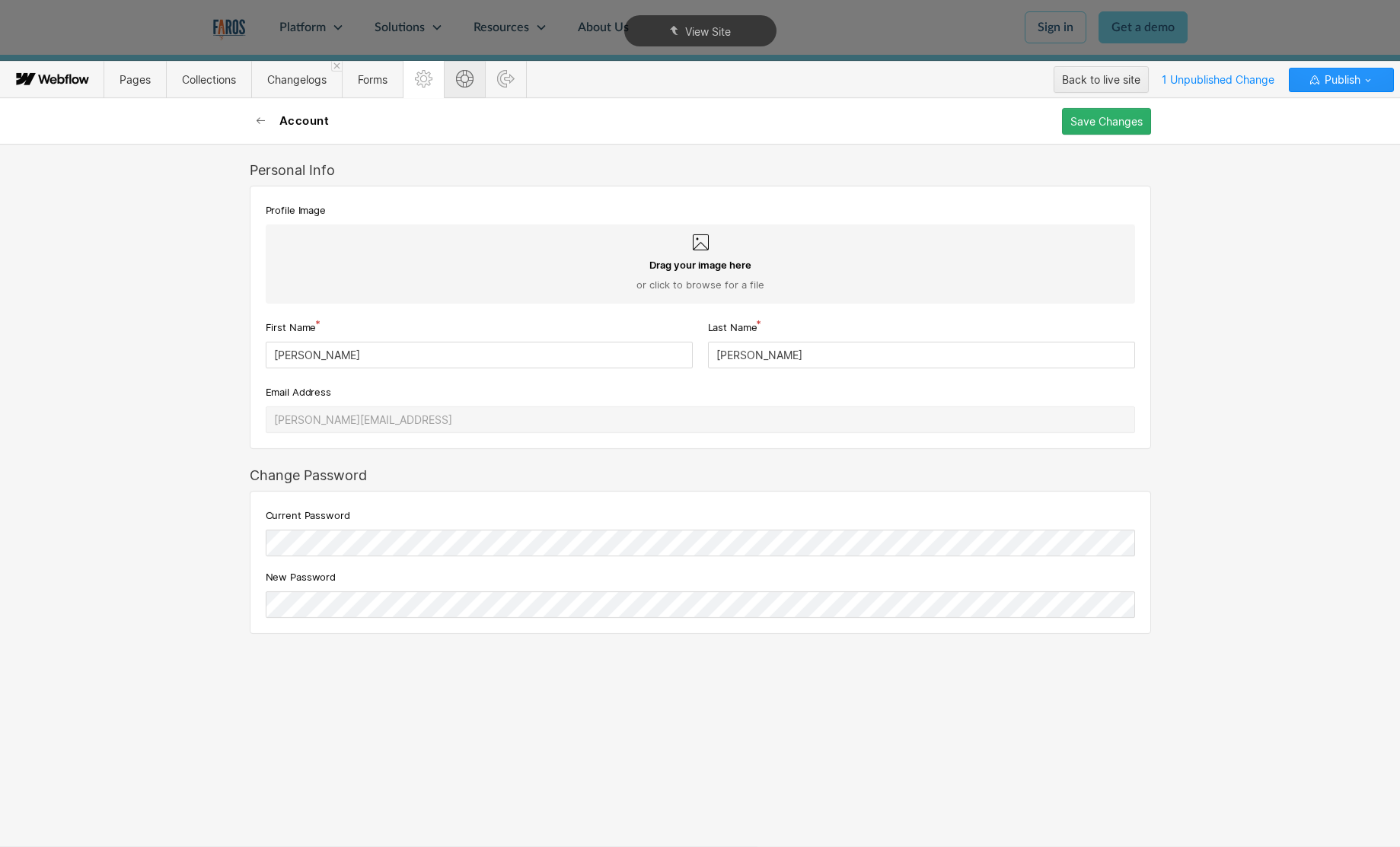
click at [474, 80] on icon at bounding box center [464, 79] width 18 height 18
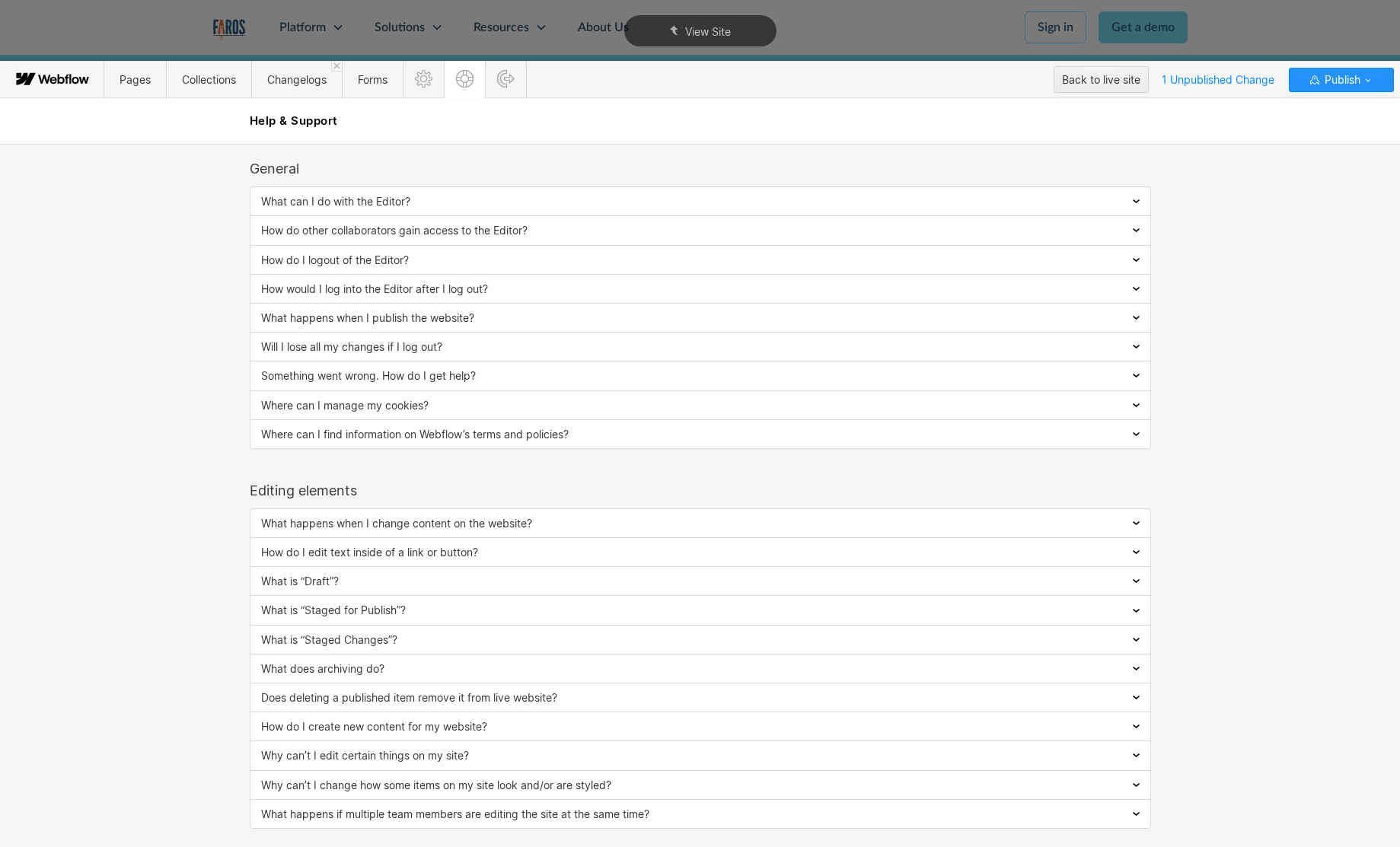
scroll to position [11, 0]
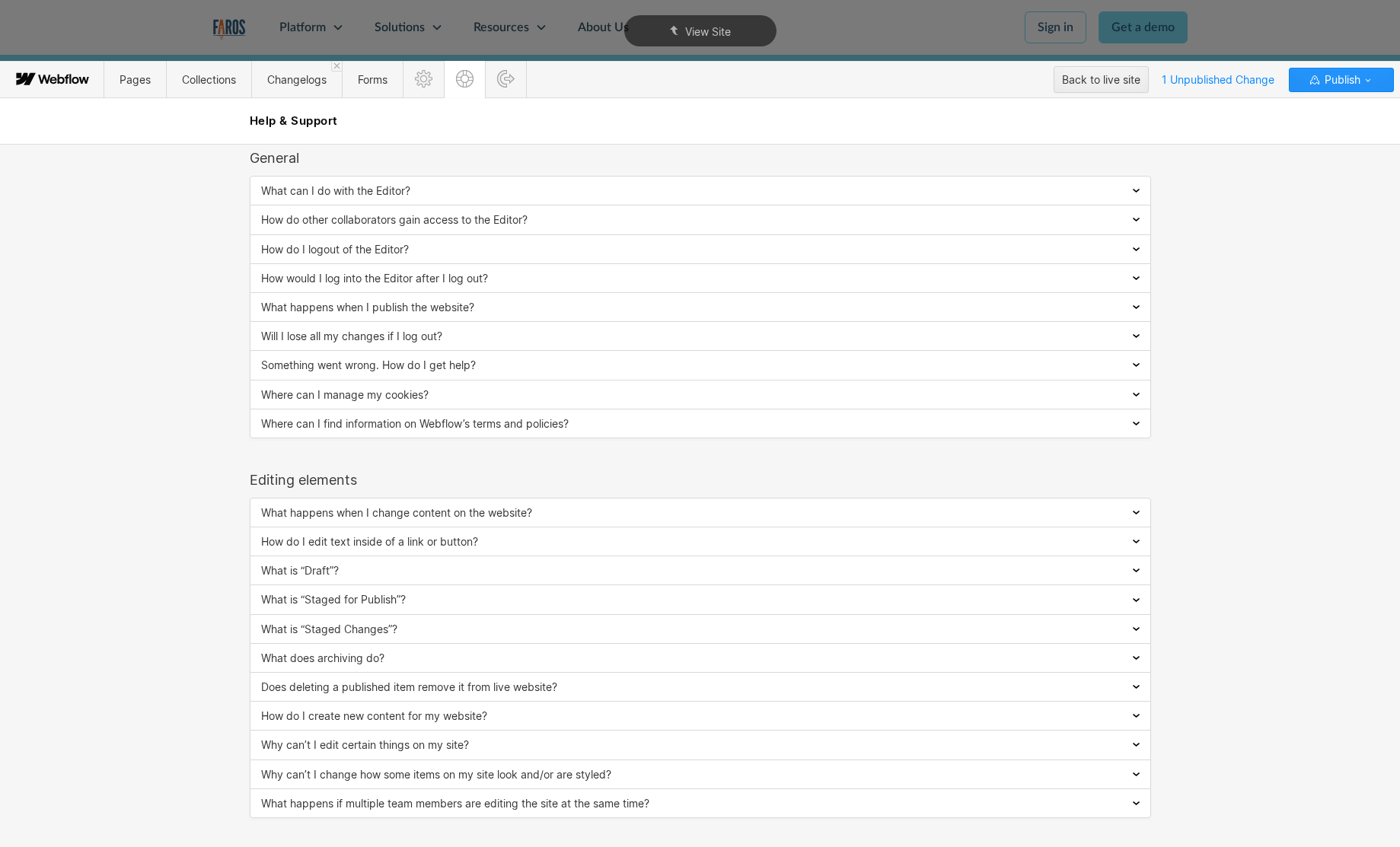
click at [32, 85] on icon at bounding box center [53, 80] width 82 height 30
click at [28, 75] on icon at bounding box center [53, 80] width 82 height 30
